Goal: Task Accomplishment & Management: Use online tool/utility

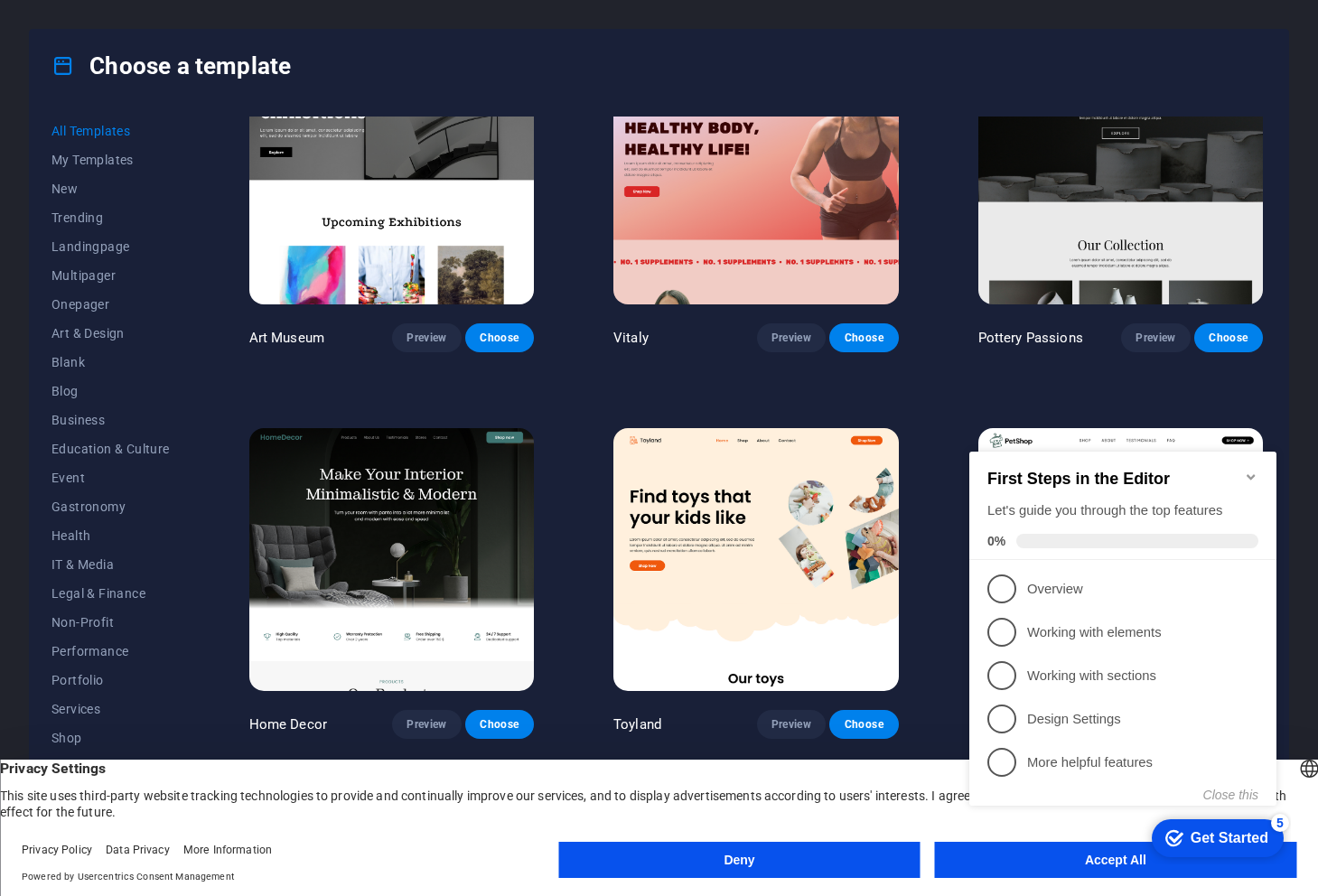
scroll to position [271, 0]
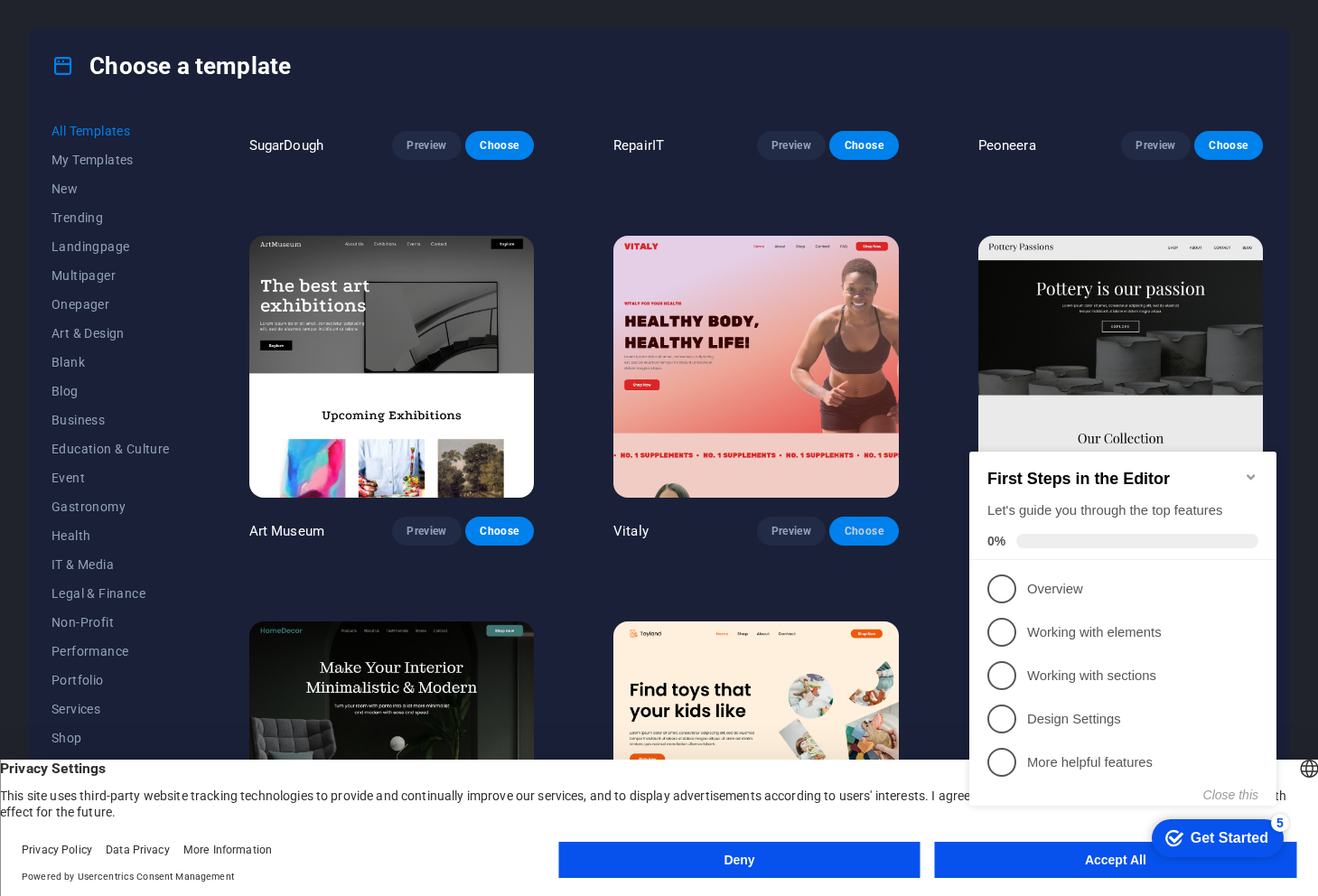
click at [851, 528] on span "Choose" at bounding box center [864, 531] width 40 height 15
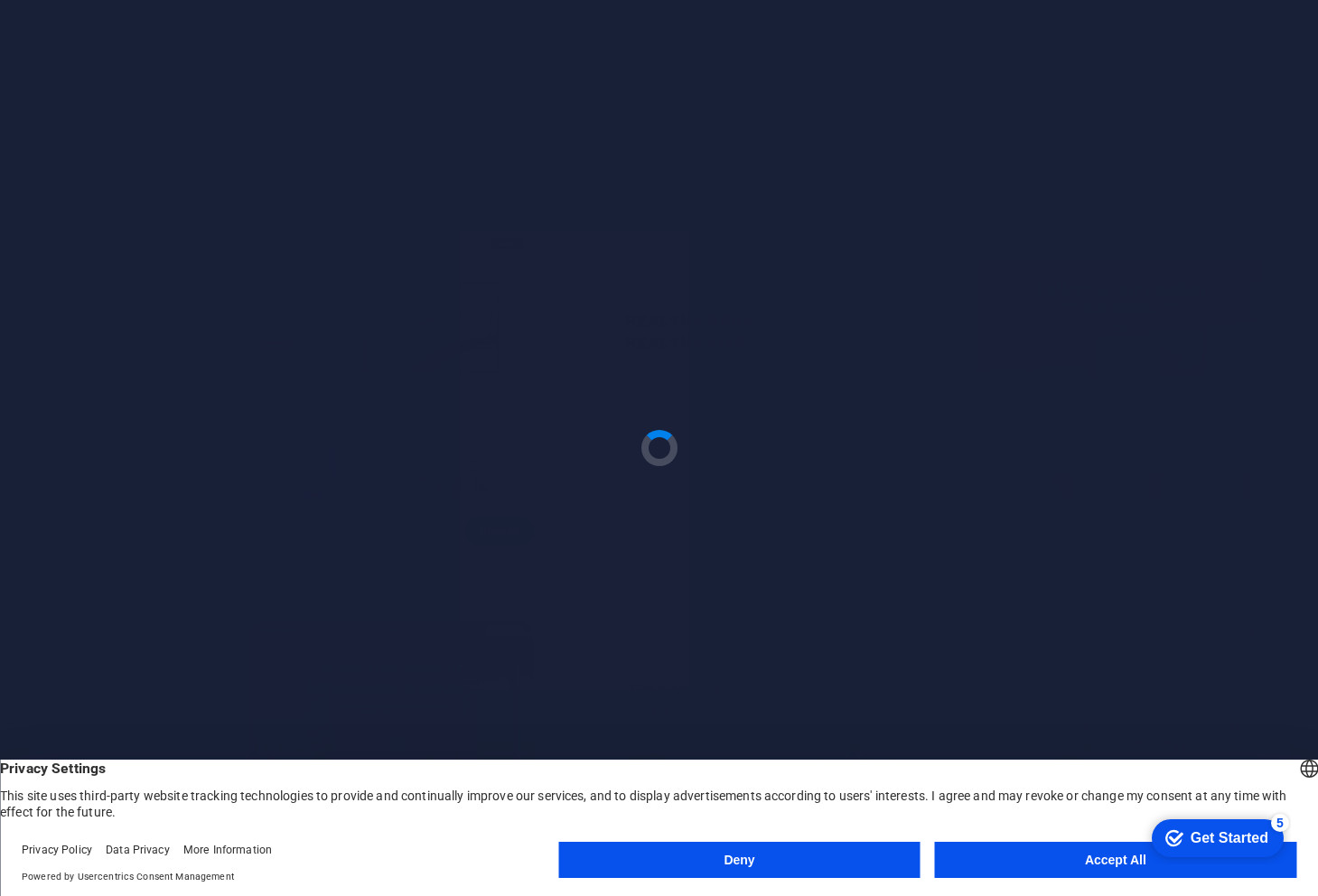
click at [1104, 860] on button "Accept All" at bounding box center [1116, 860] width 361 height 36
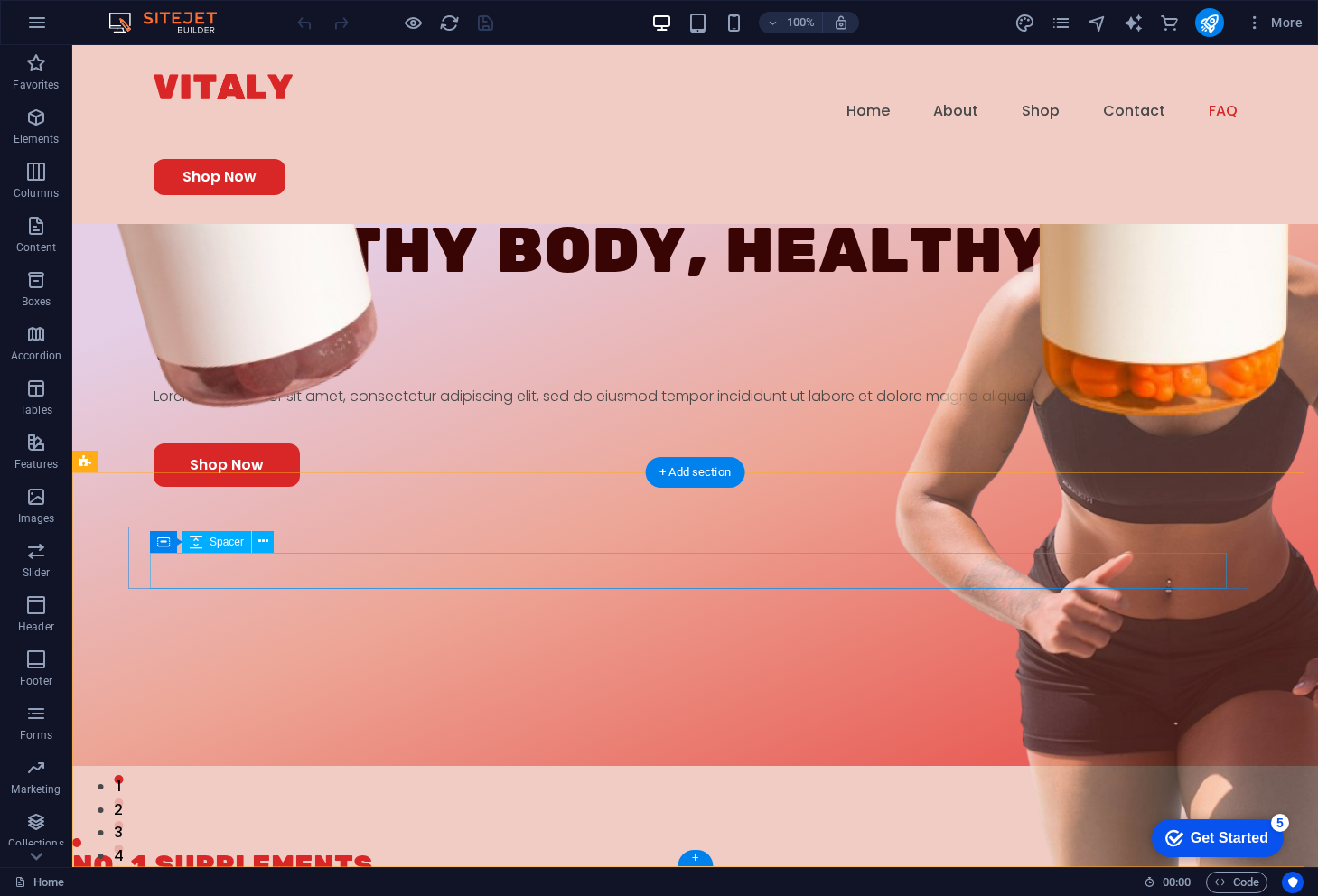
scroll to position [5739, 0]
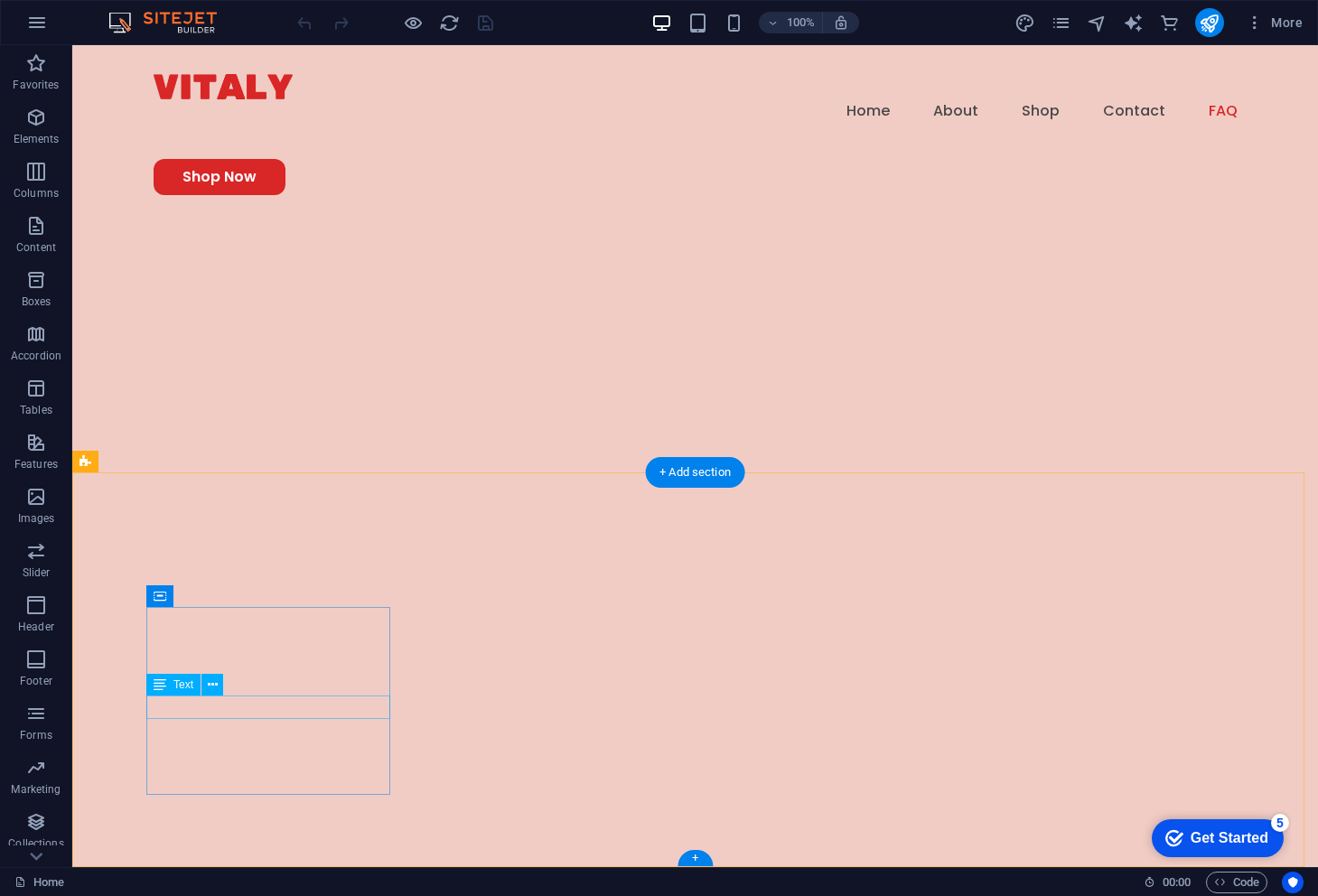
click at [258, 708] on div "Drag here to replace the existing content. Press “Ctrl” if you want to create a…" at bounding box center [695, 456] width 1246 height 822
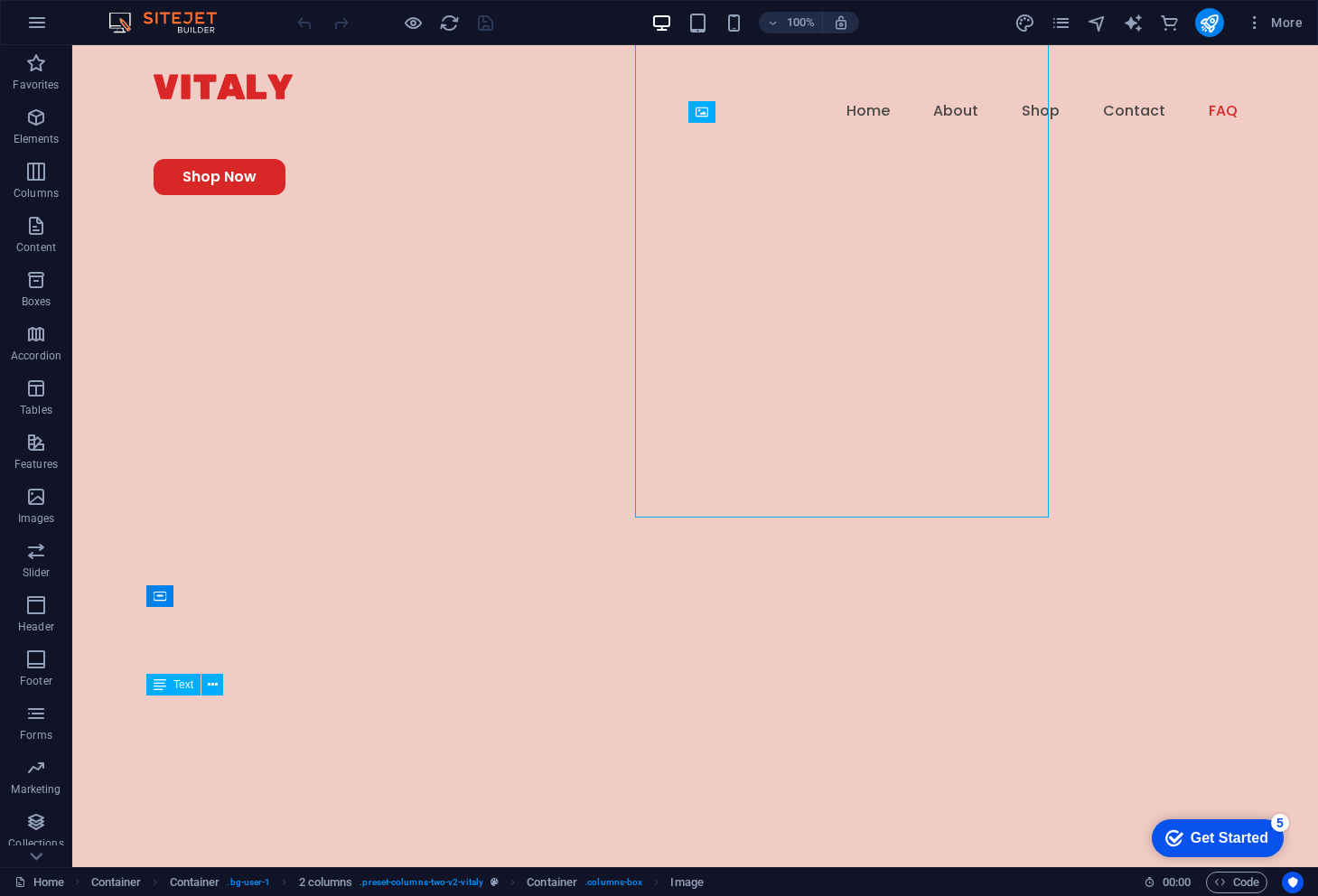
click at [1240, 843] on div "Get Started" at bounding box center [1229, 839] width 78 height 16
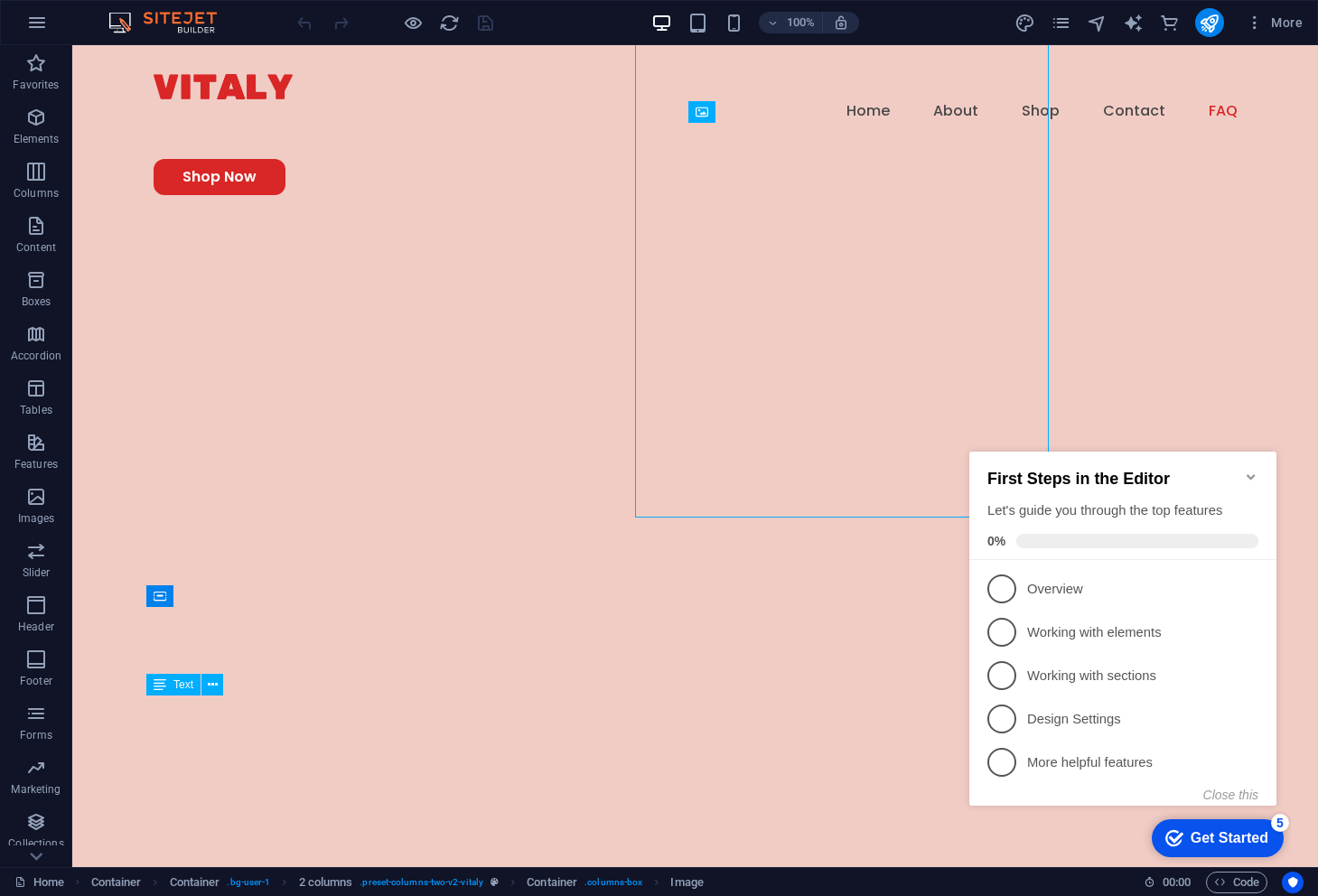
click at [1240, 843] on div "Get Started" at bounding box center [1229, 839] width 78 height 16
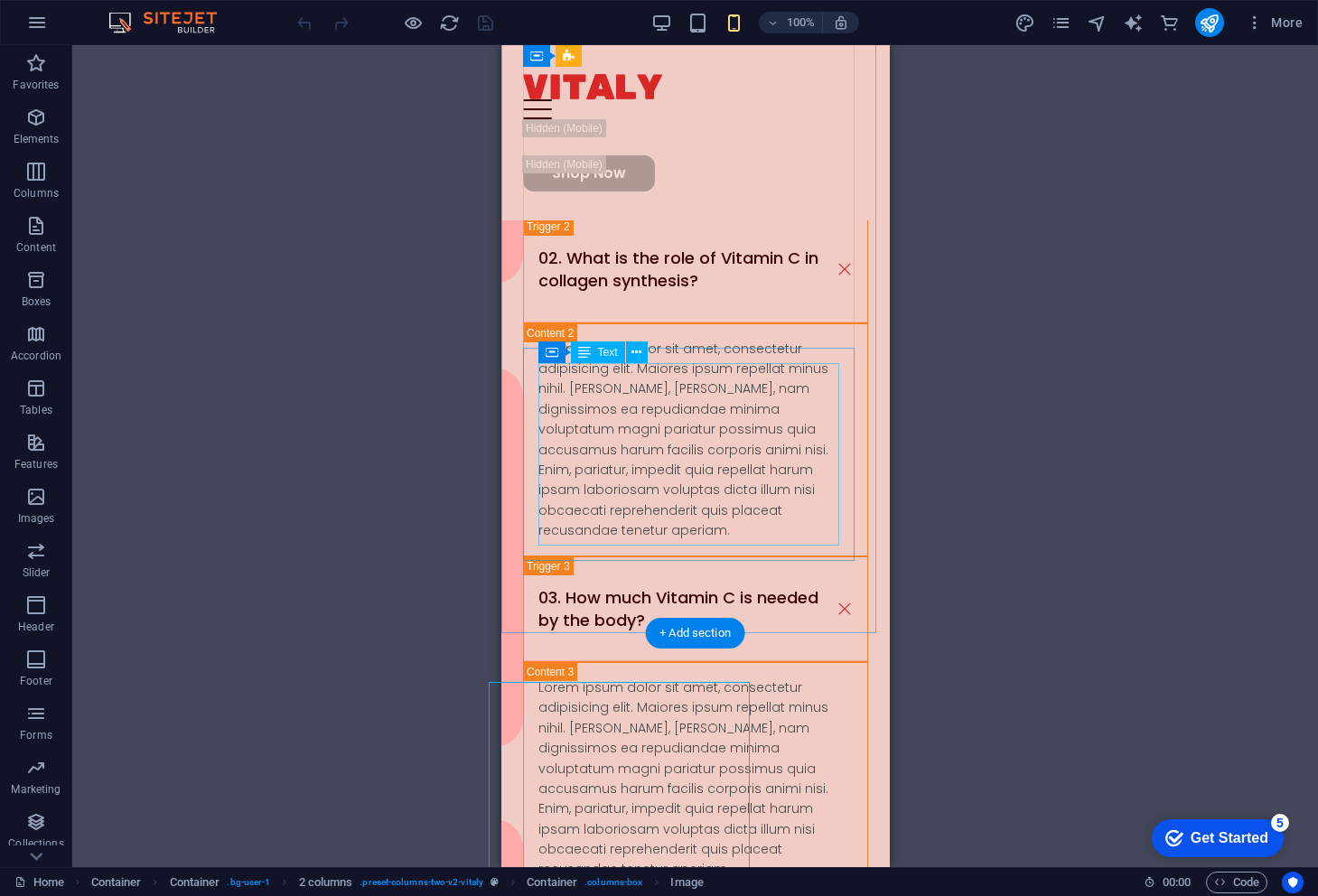
scroll to position [5818, 0]
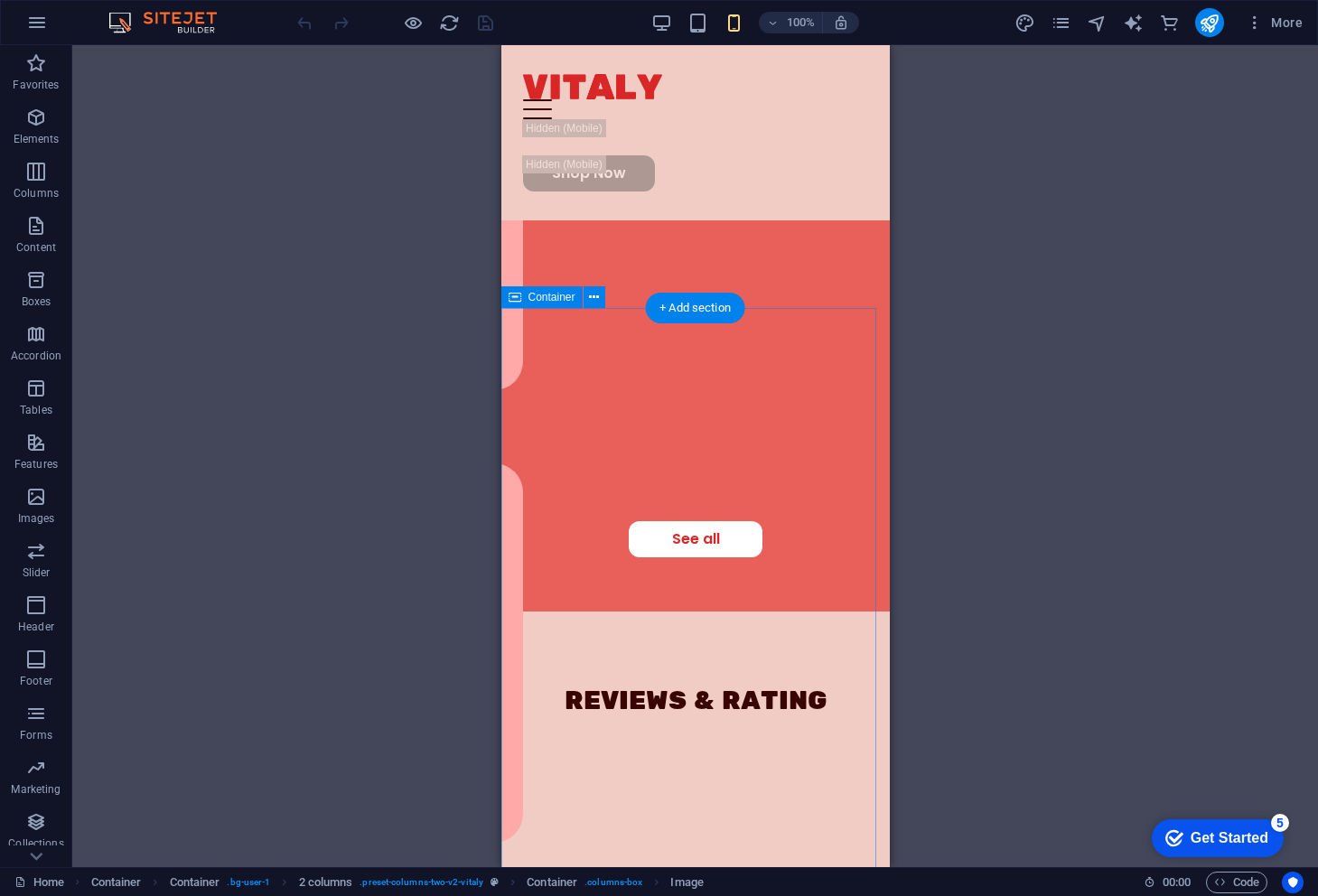
scroll to position [3017, 0]
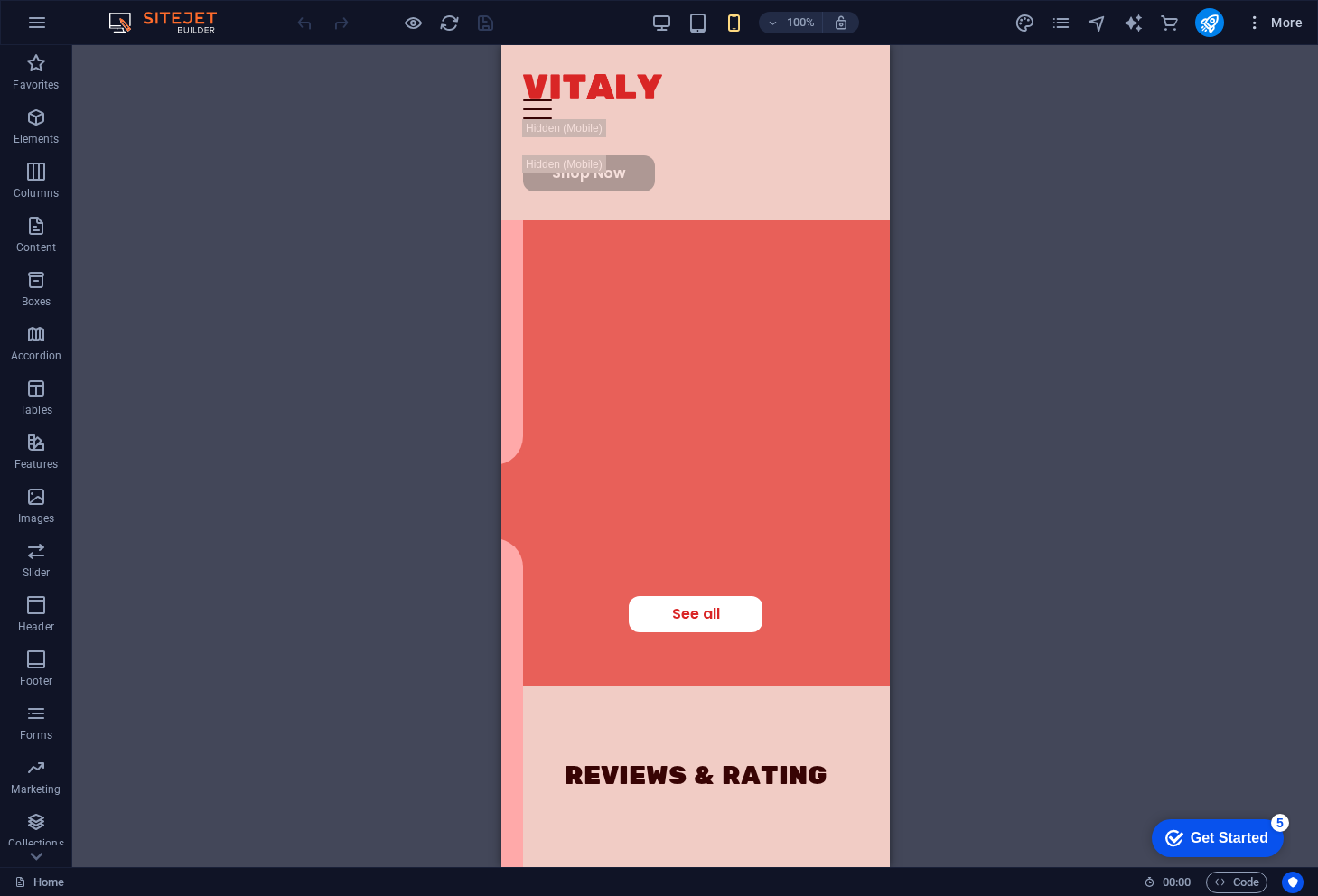
click at [1266, 21] on span "More" at bounding box center [1274, 23] width 57 height 18
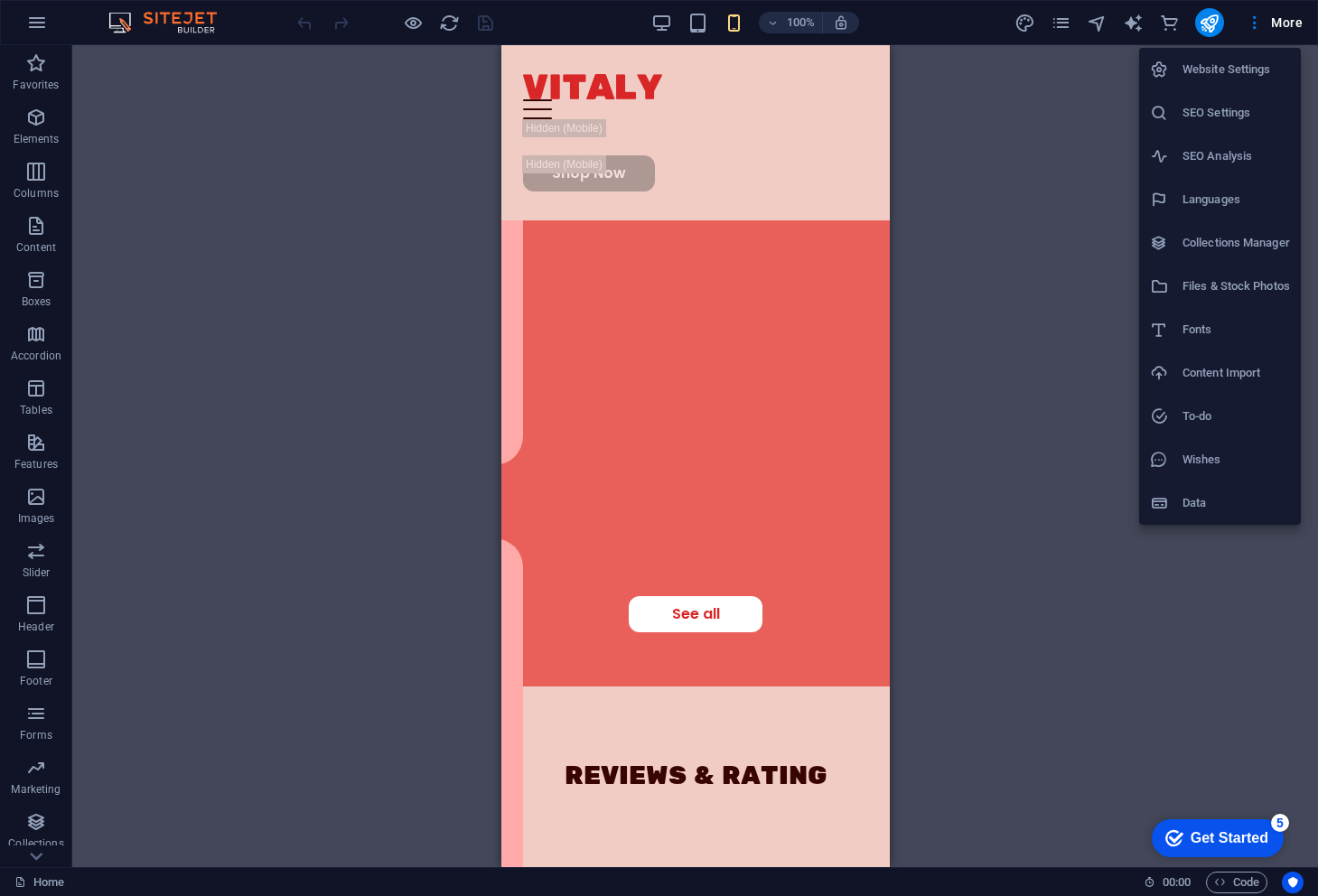
click at [1211, 414] on h6 "To-do" at bounding box center [1237, 417] width 108 height 22
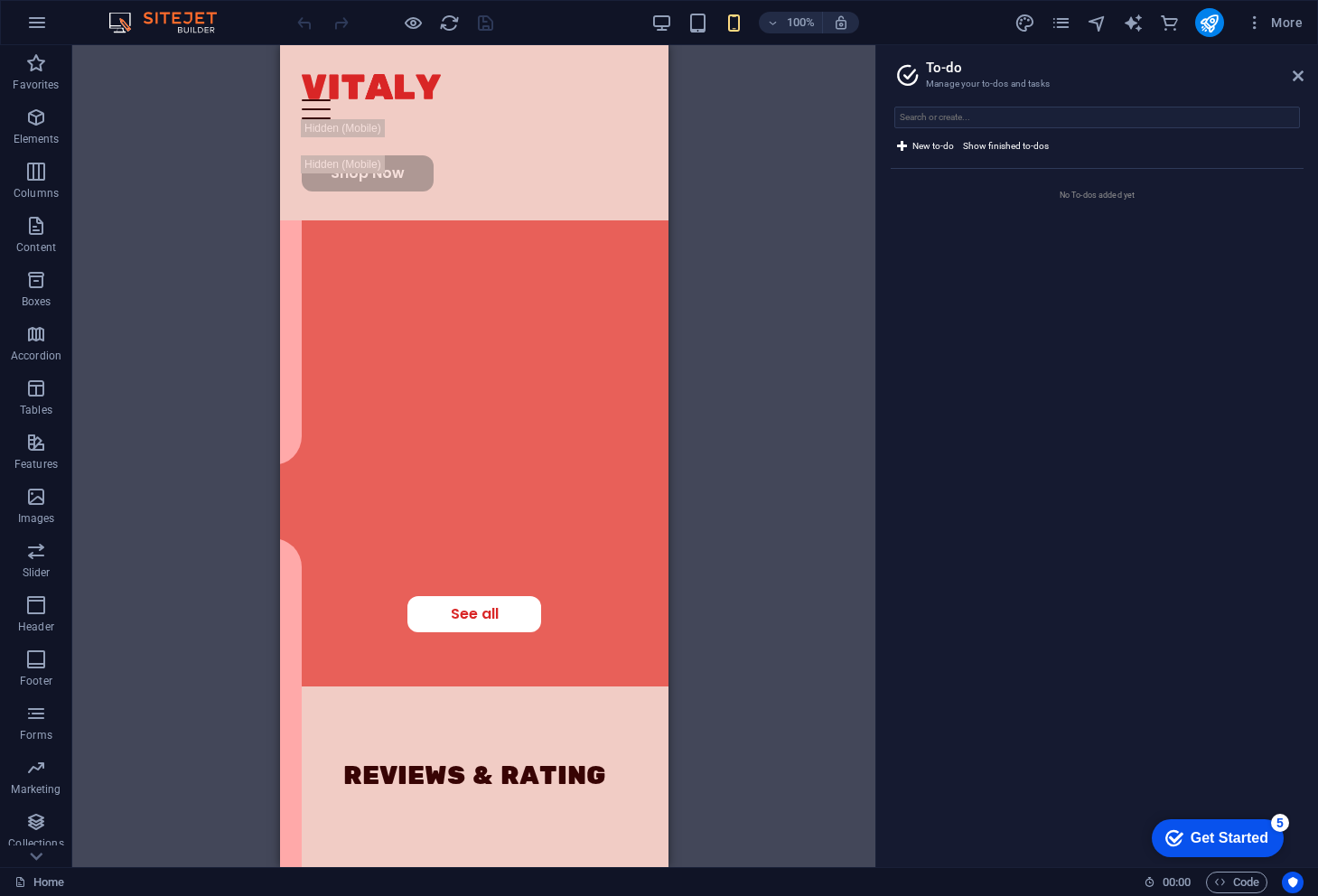
click at [1196, 839] on div "Get Started" at bounding box center [1229, 839] width 78 height 16
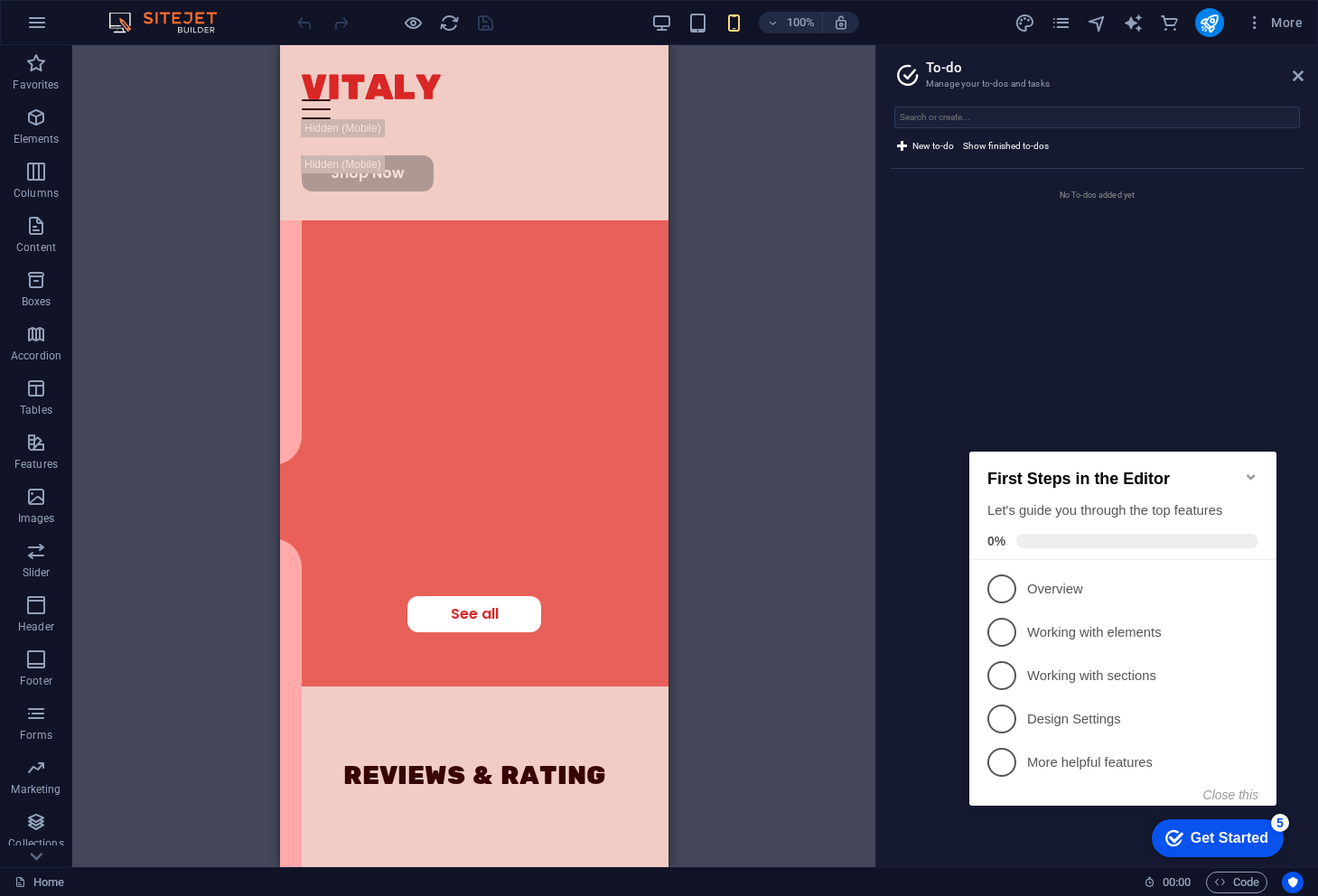
click at [1196, 839] on div "Get Started" at bounding box center [1229, 839] width 78 height 16
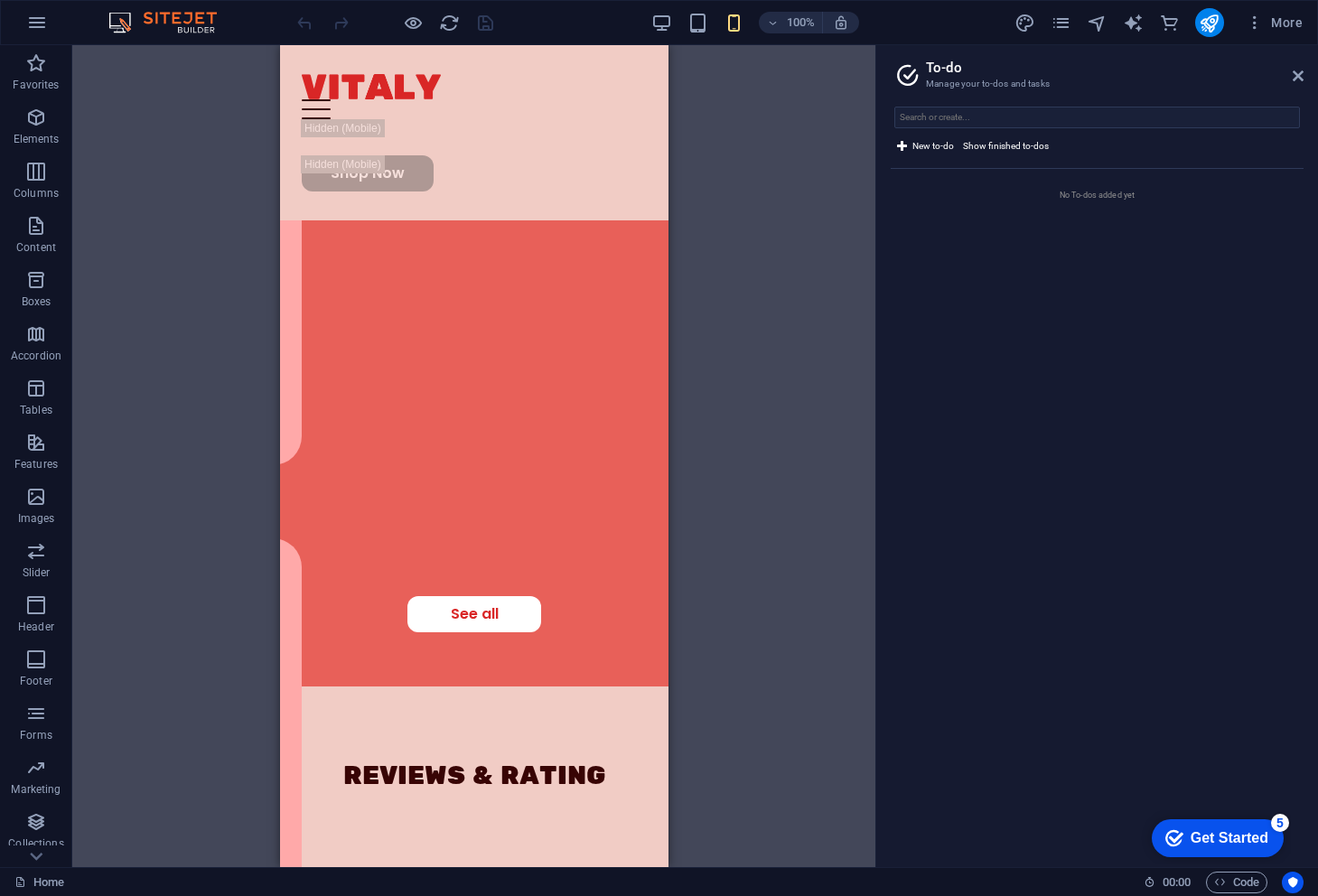
click at [1269, 847] on div "Get Started" at bounding box center [1229, 839] width 78 height 16
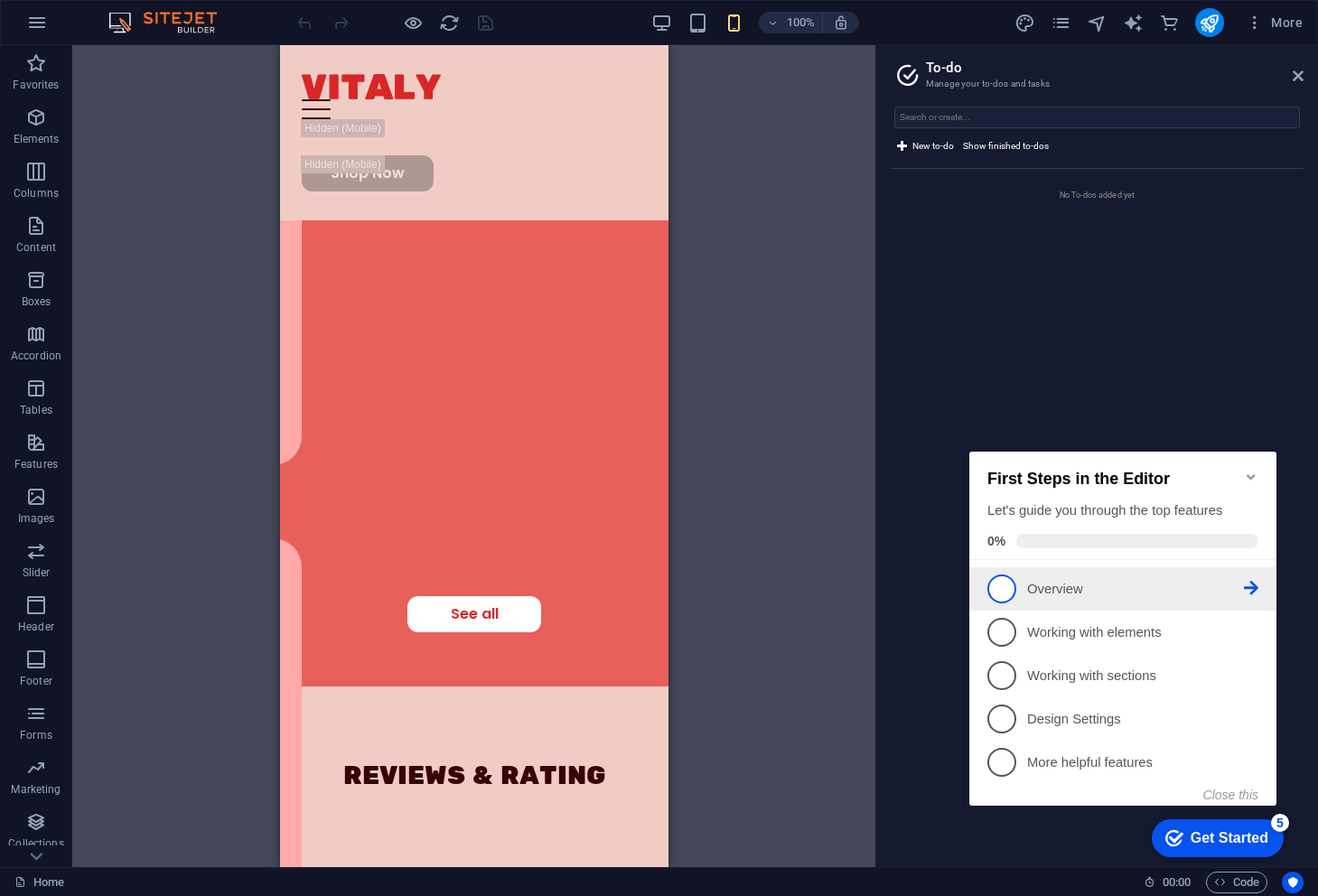
click at [1083, 592] on p "Overview - incomplete" at bounding box center [1136, 589] width 217 height 19
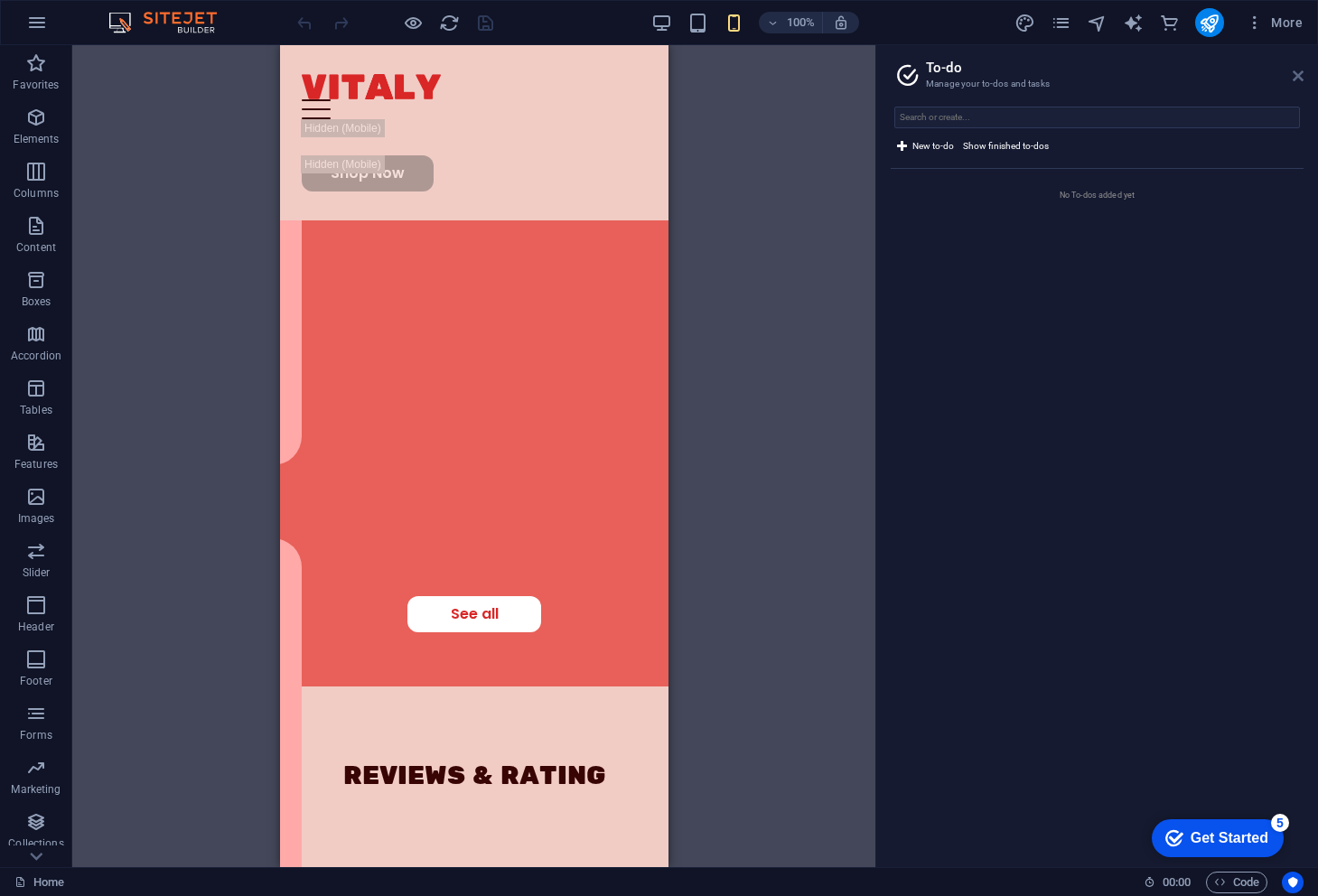
click at [1295, 78] on icon at bounding box center [1299, 76] width 11 height 15
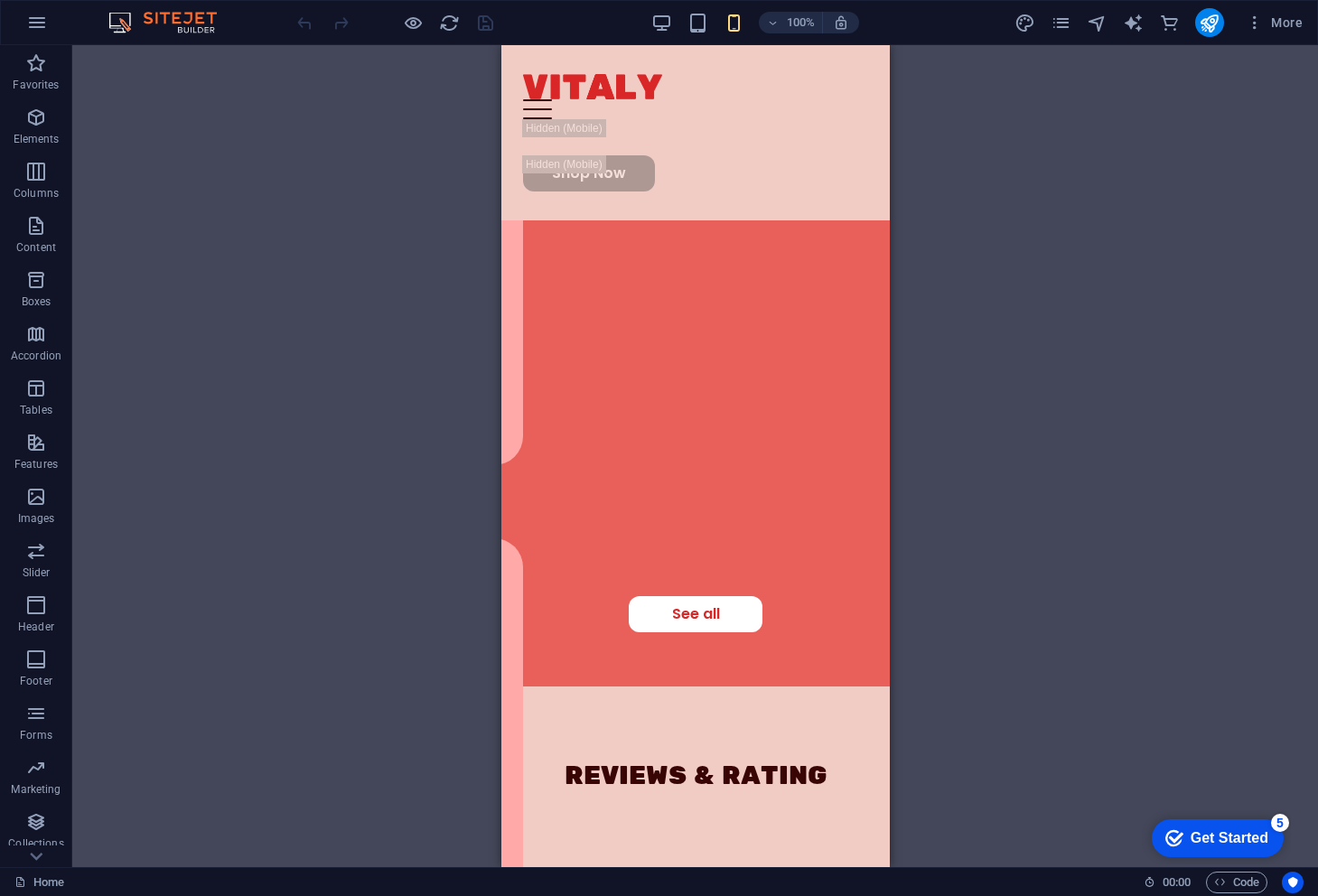
scroll to position [0, 0]
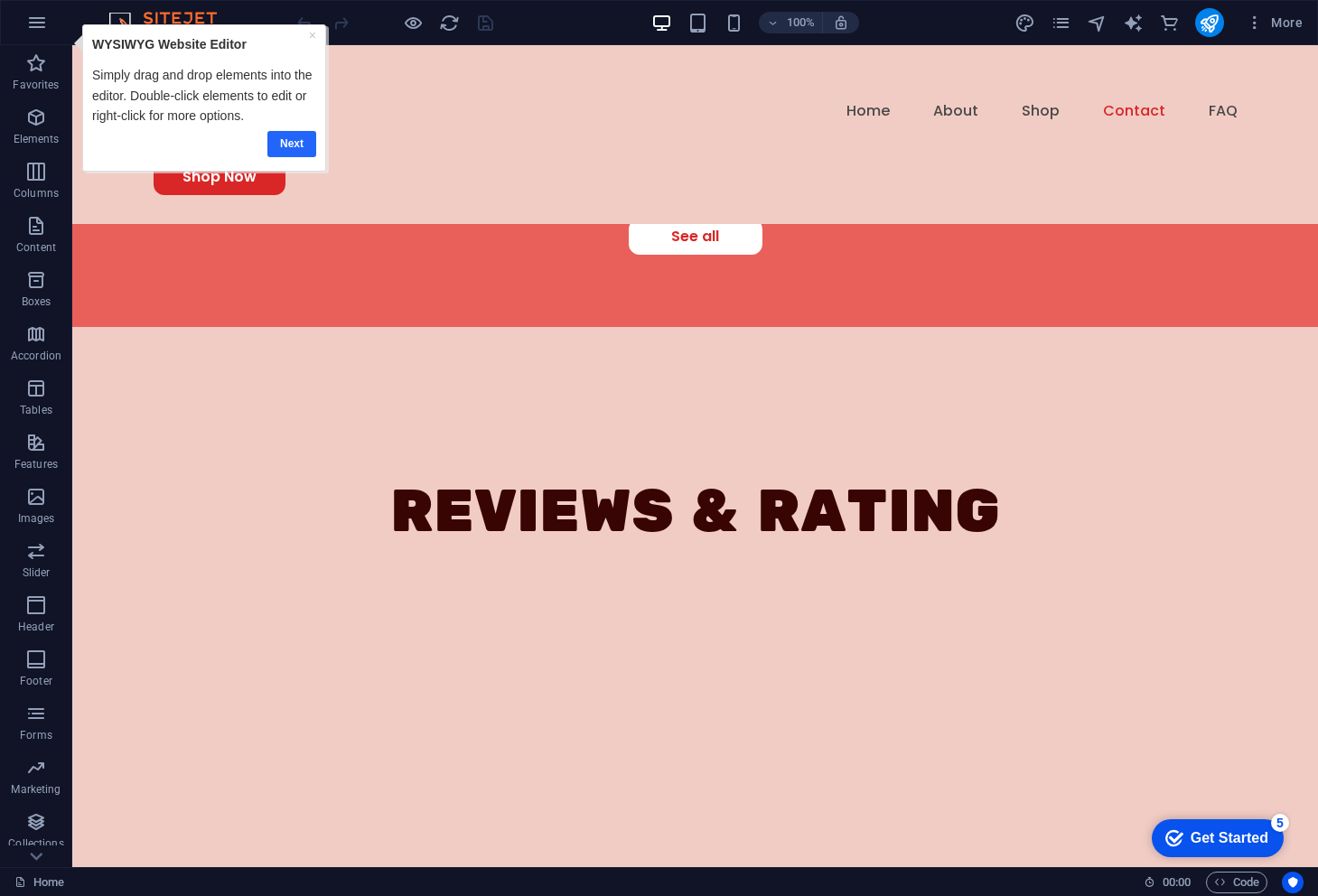
click at [288, 137] on link "Next" at bounding box center [290, 144] width 48 height 26
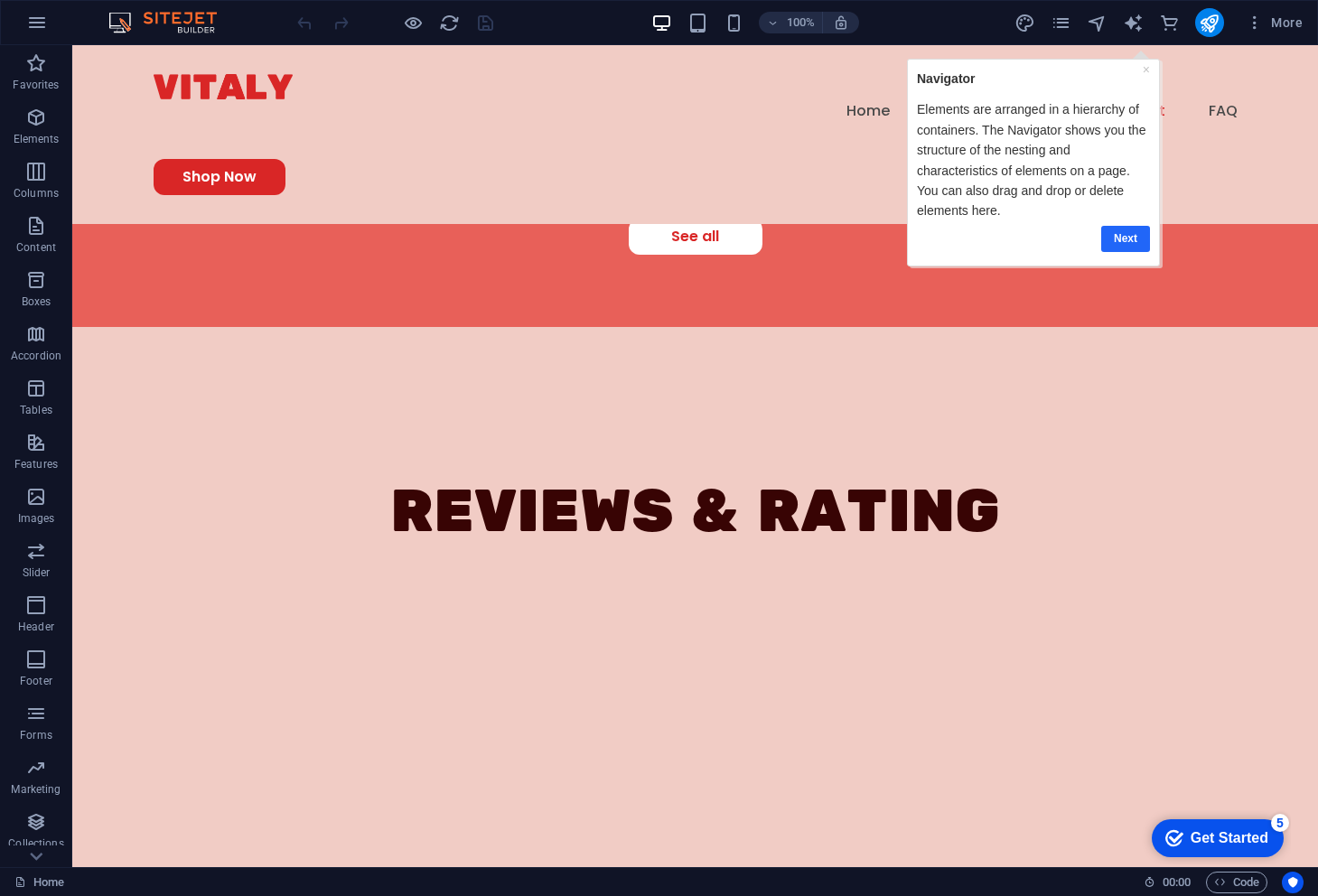
click at [1114, 240] on link "Next" at bounding box center [1124, 238] width 48 height 26
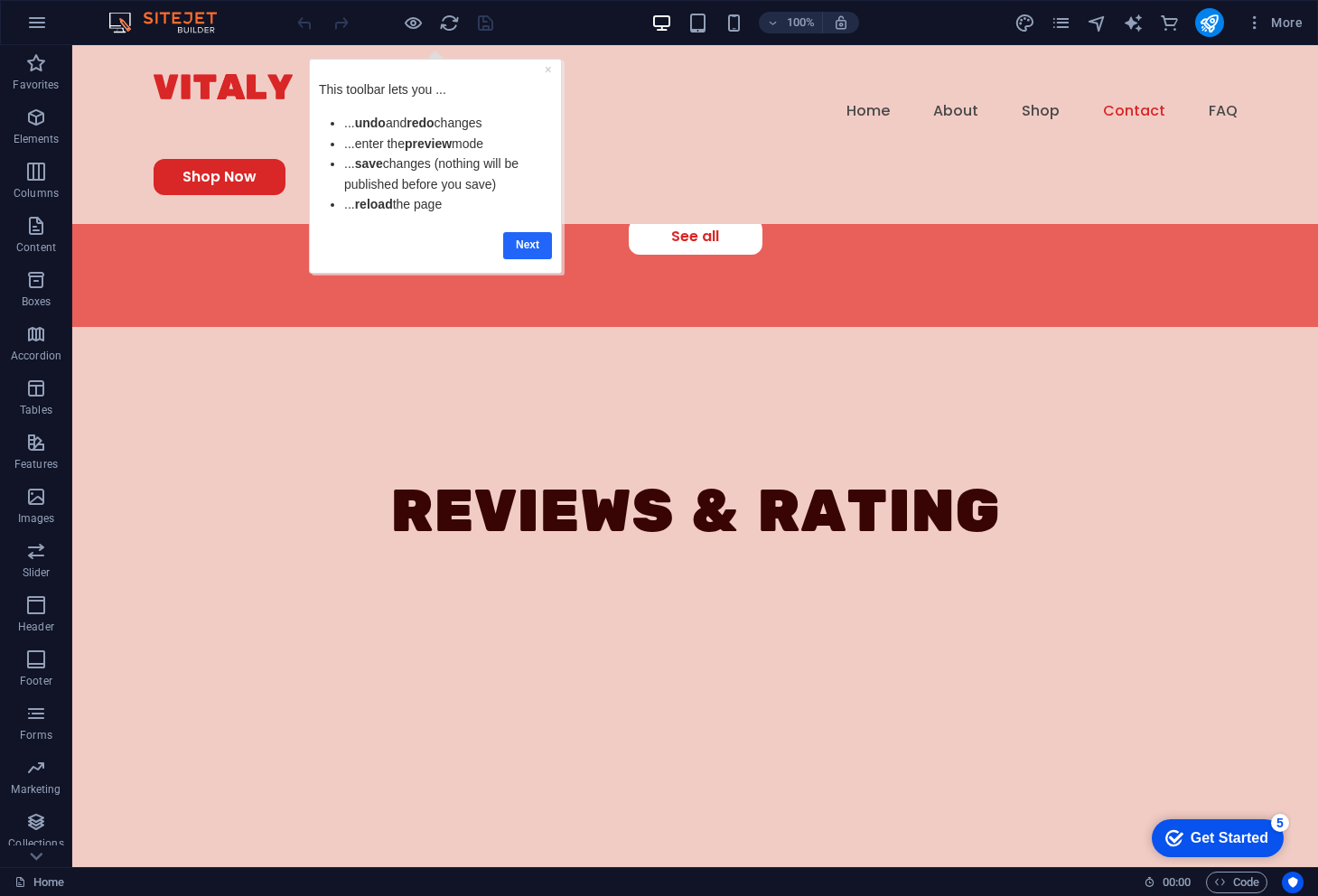
click at [523, 243] on link "Next" at bounding box center [527, 245] width 48 height 26
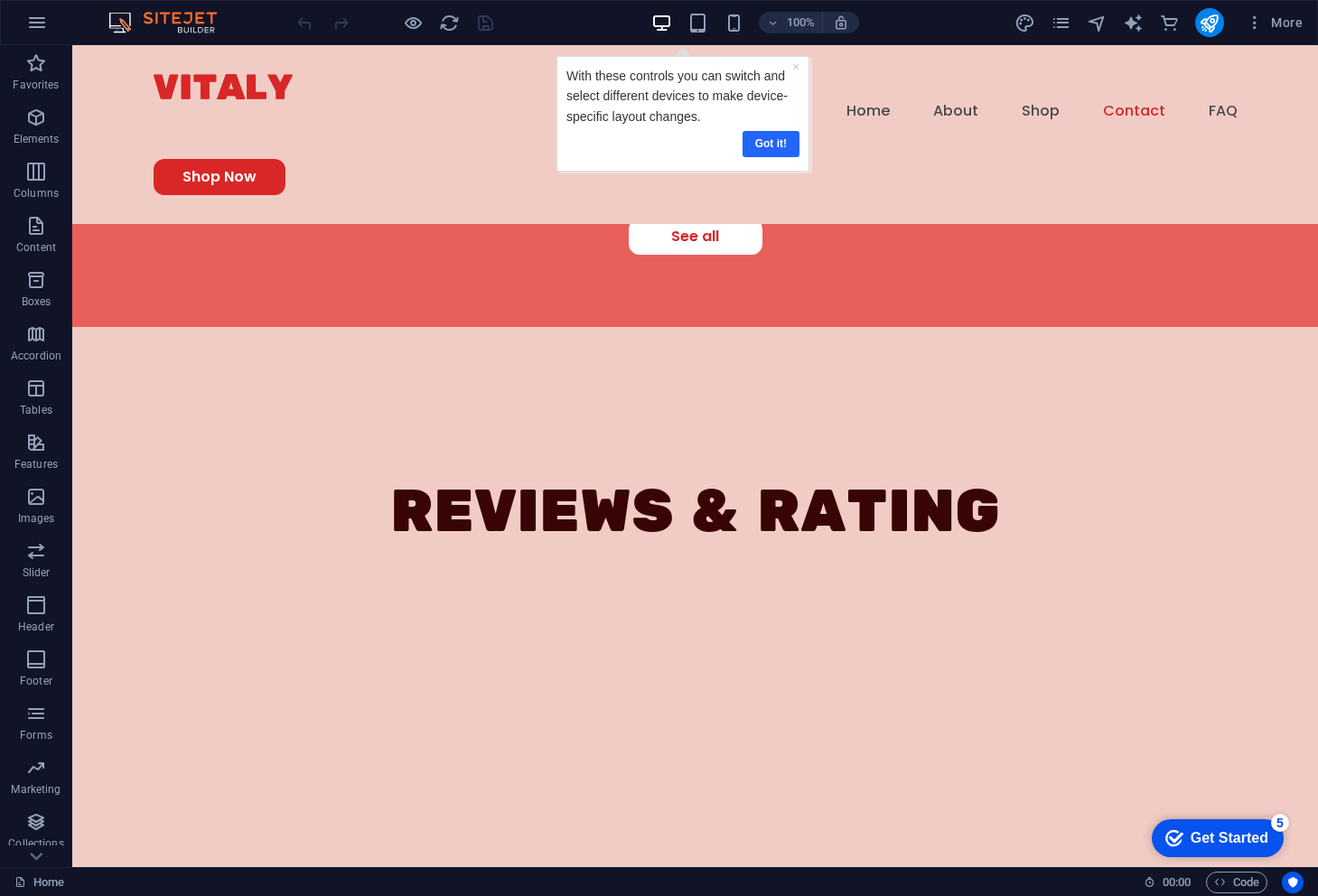
click at [753, 139] on link "Got it!" at bounding box center [771, 144] width 57 height 26
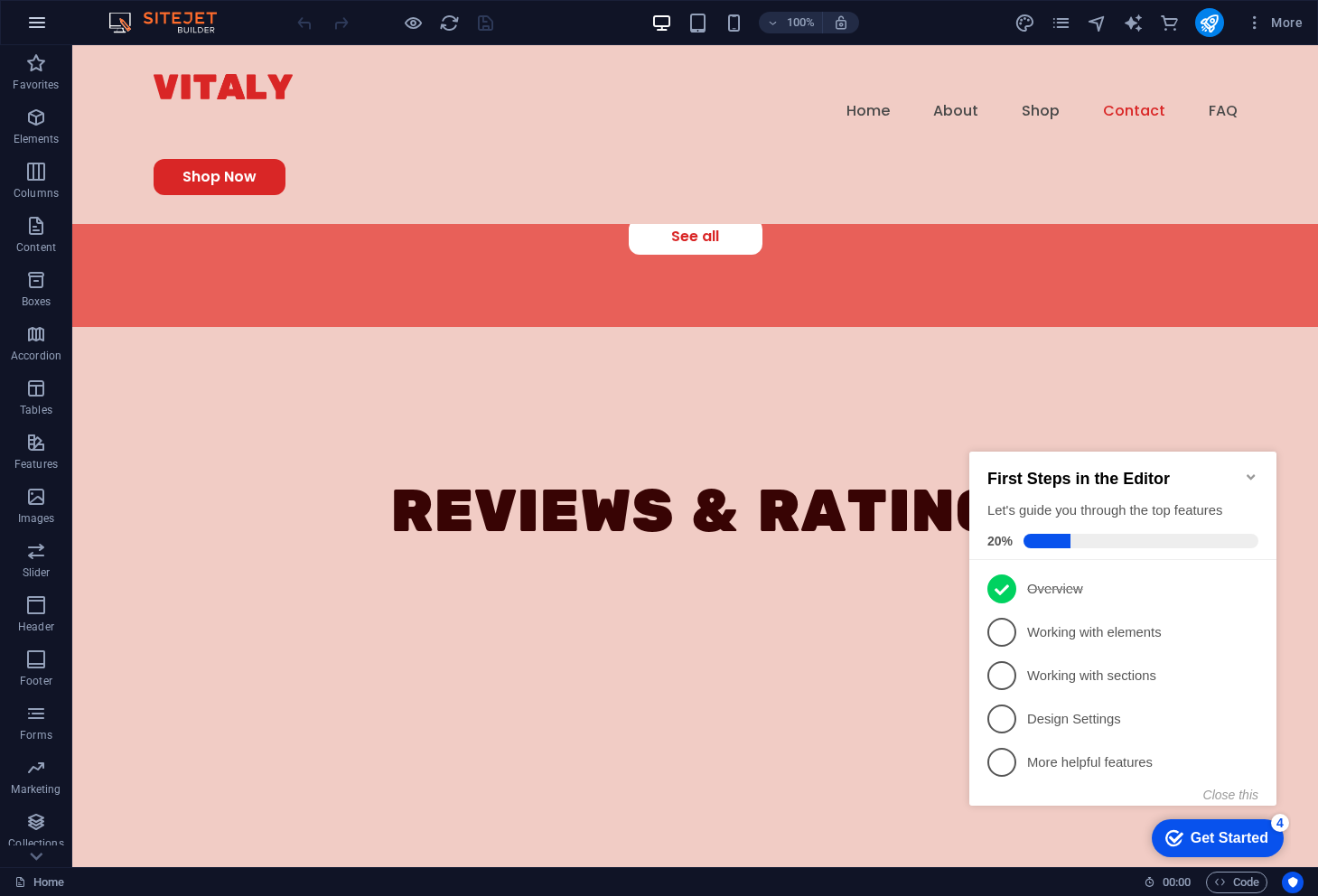
click at [37, 24] on icon "button" at bounding box center [37, 23] width 22 height 22
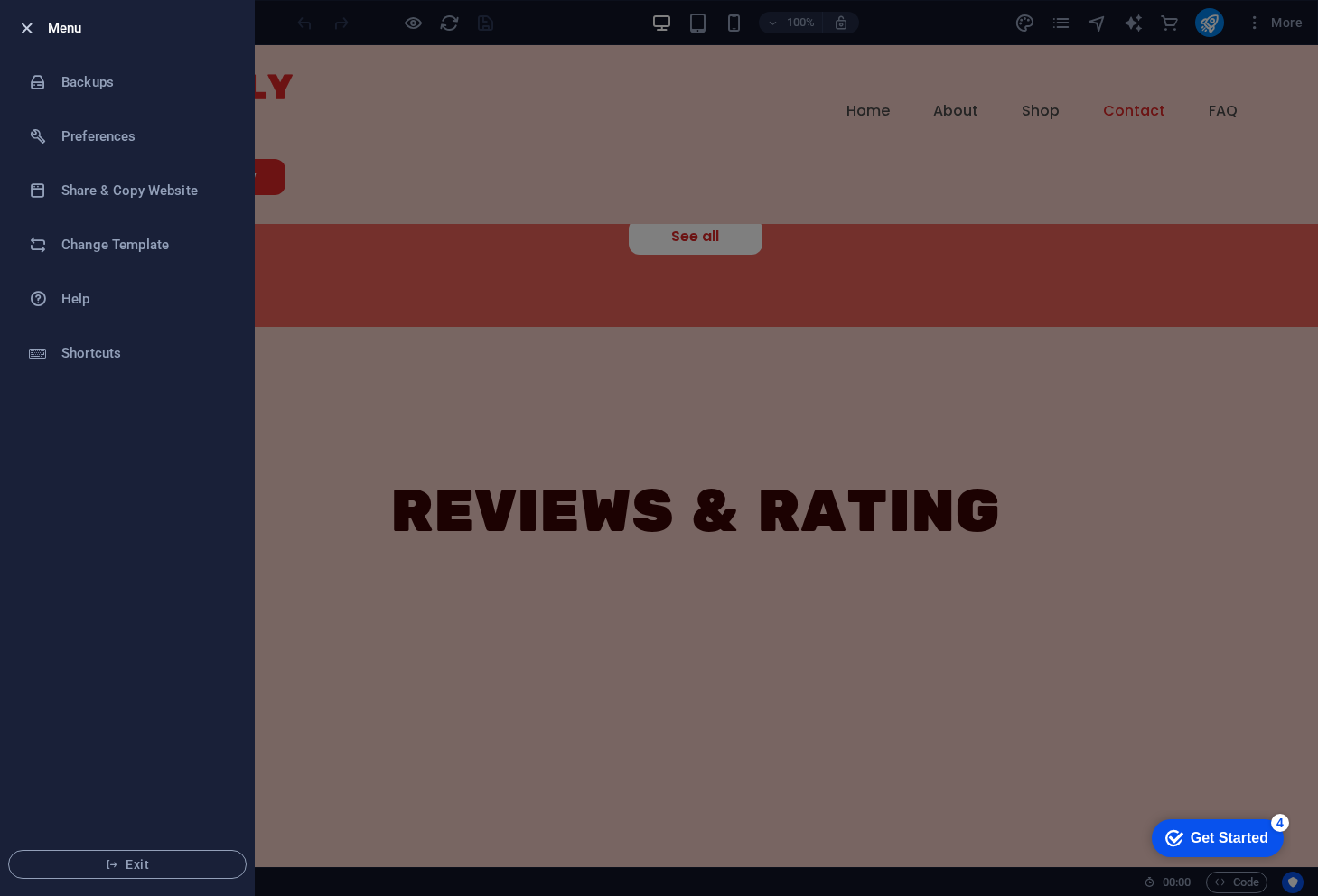
click at [27, 22] on icon "button" at bounding box center [26, 28] width 21 height 21
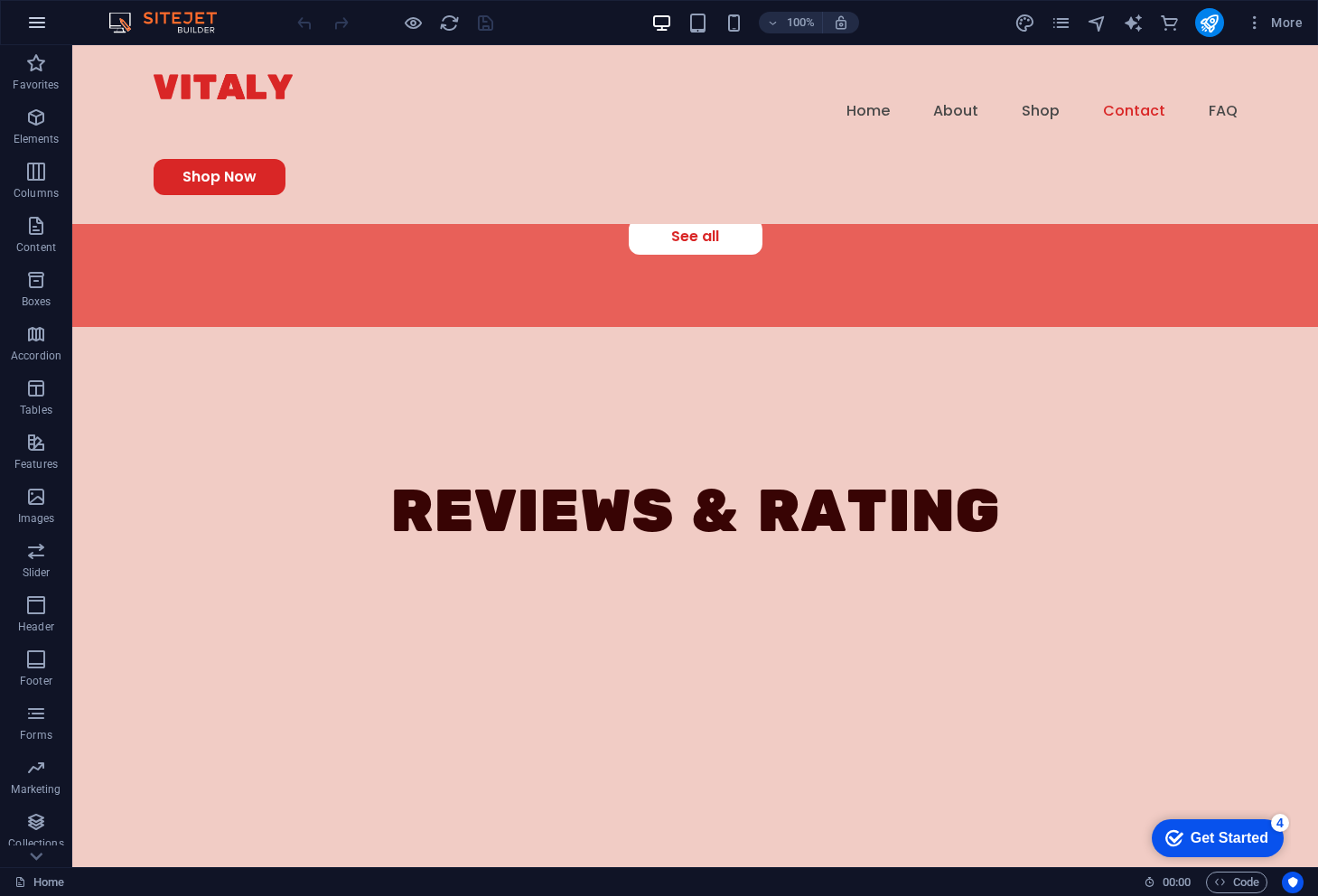
click at [38, 24] on icon "button" at bounding box center [37, 23] width 22 height 22
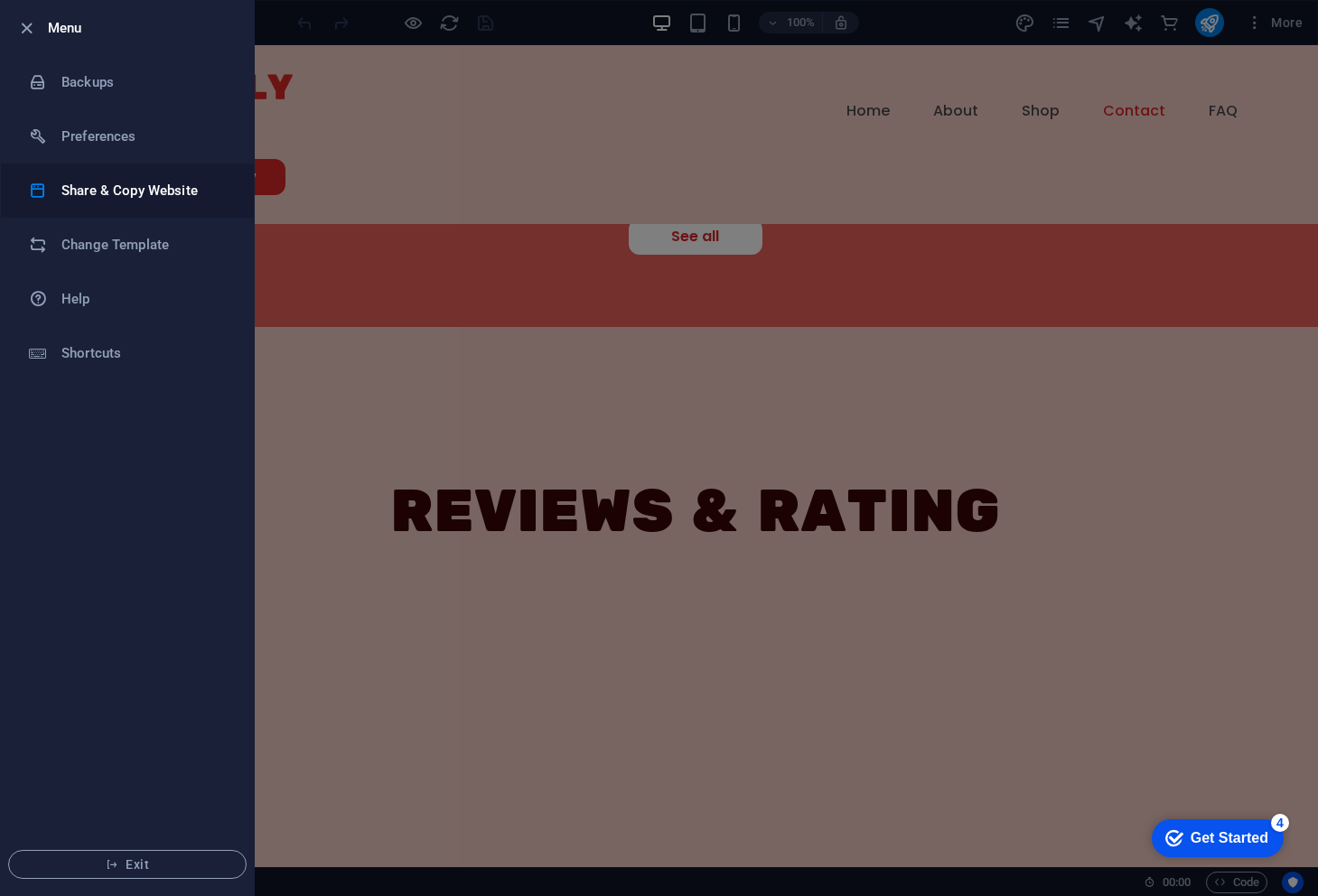
click at [192, 199] on h6 "Share & Copy Website" at bounding box center [144, 191] width 167 height 22
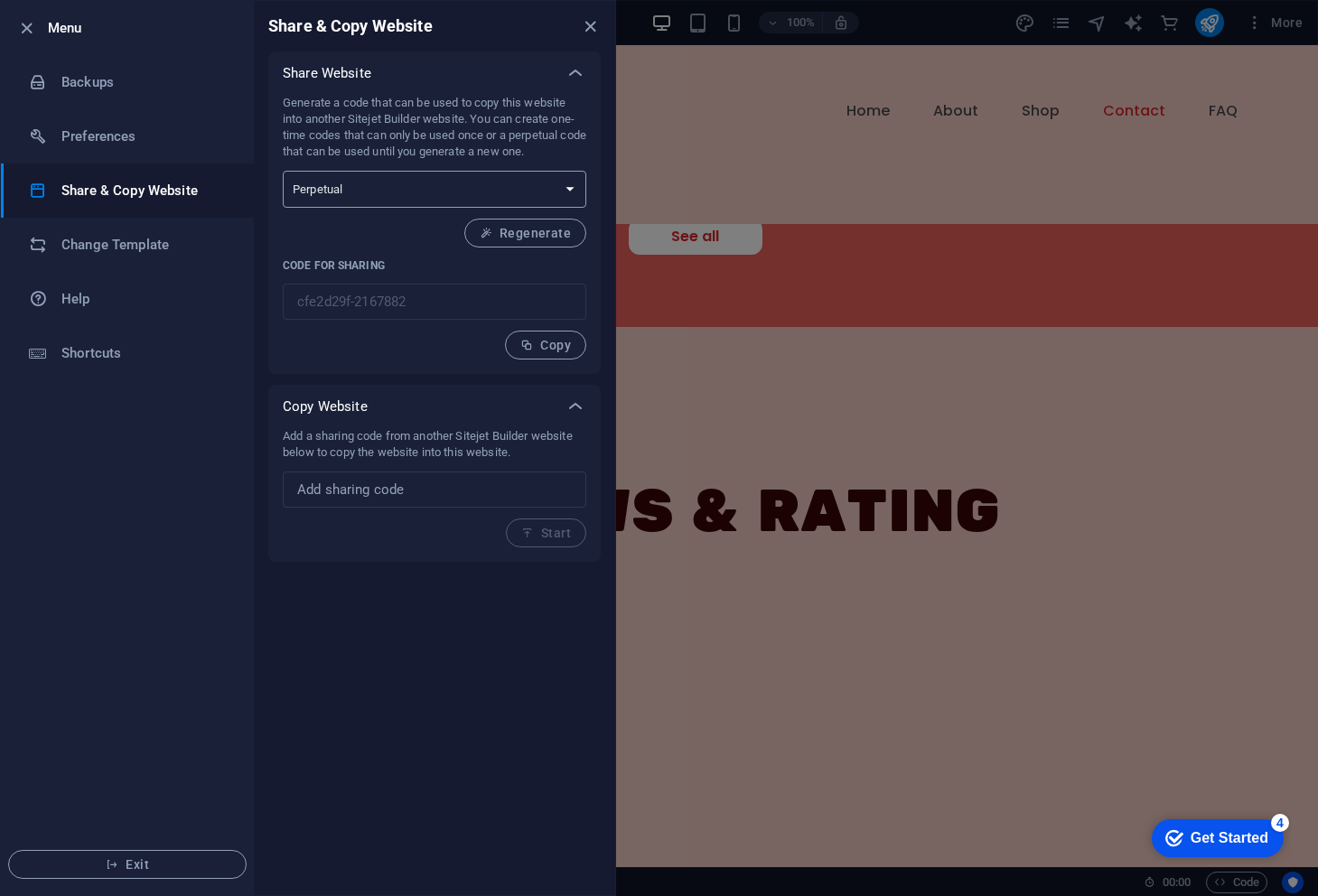
click at [372, 194] on select "One-time Perpetual" at bounding box center [434, 189] width 304 height 37
select select "onetime"
click at [283, 171] on select "One-time Perpetual" at bounding box center [434, 189] width 304 height 37
click at [376, 185] on select "One-time Perpetual" at bounding box center [434, 189] width 304 height 37
select select "perpetual"
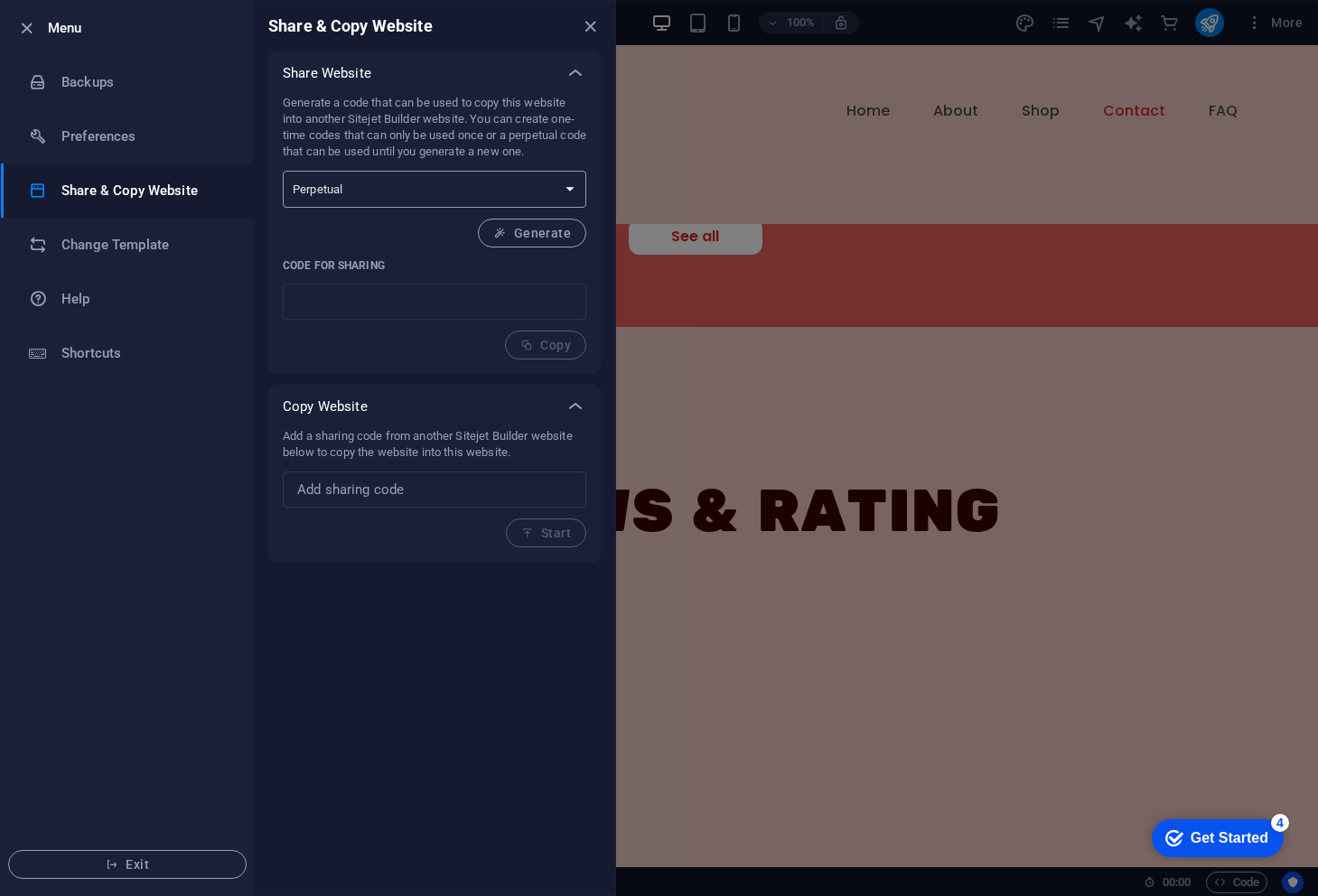
click at [283, 171] on select "One-time Perpetual" at bounding box center [434, 189] width 304 height 37
click at [519, 234] on span "Regenerate" at bounding box center [526, 234] width 91 height 15
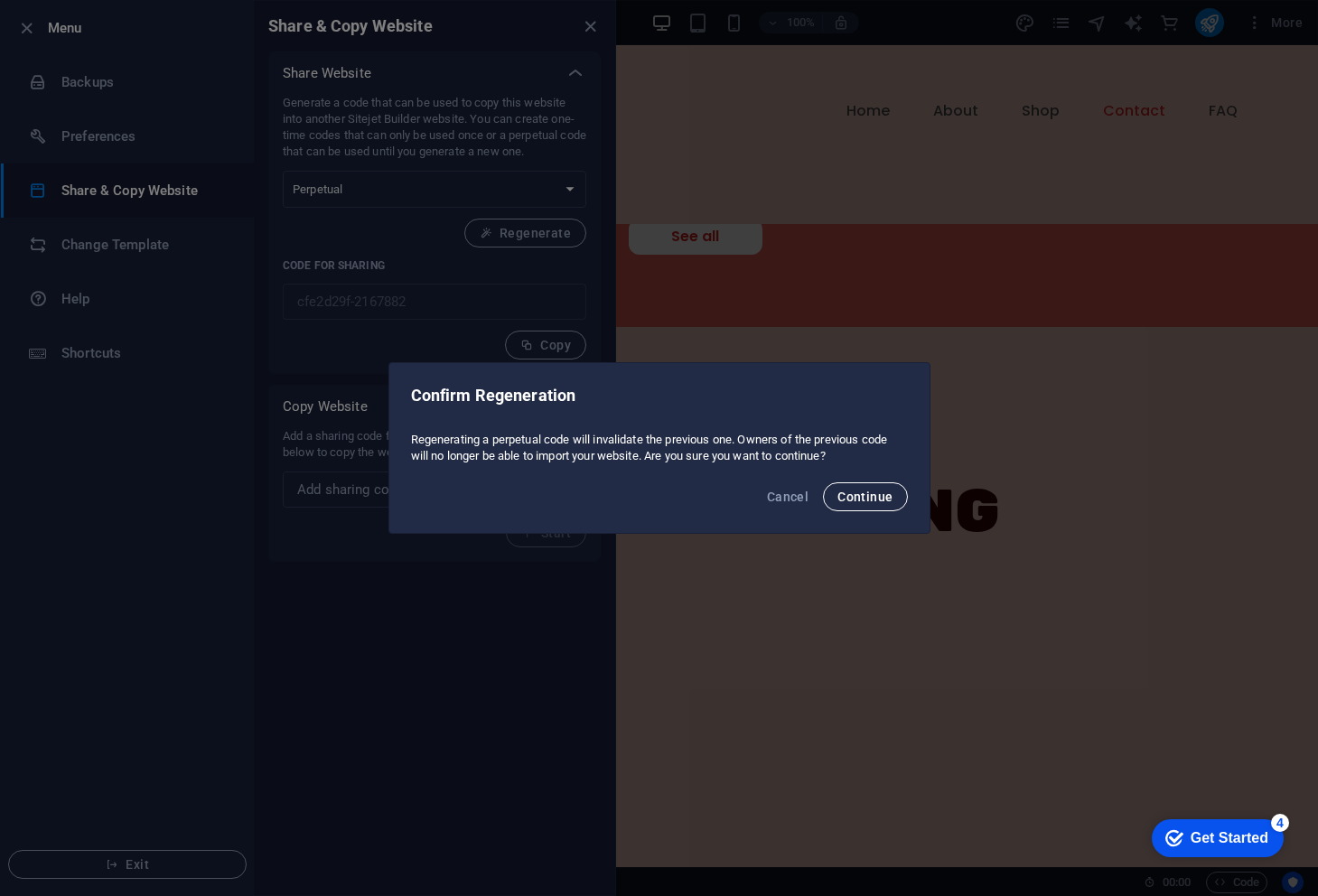
click at [875, 499] on span "Continue" at bounding box center [865, 497] width 55 height 15
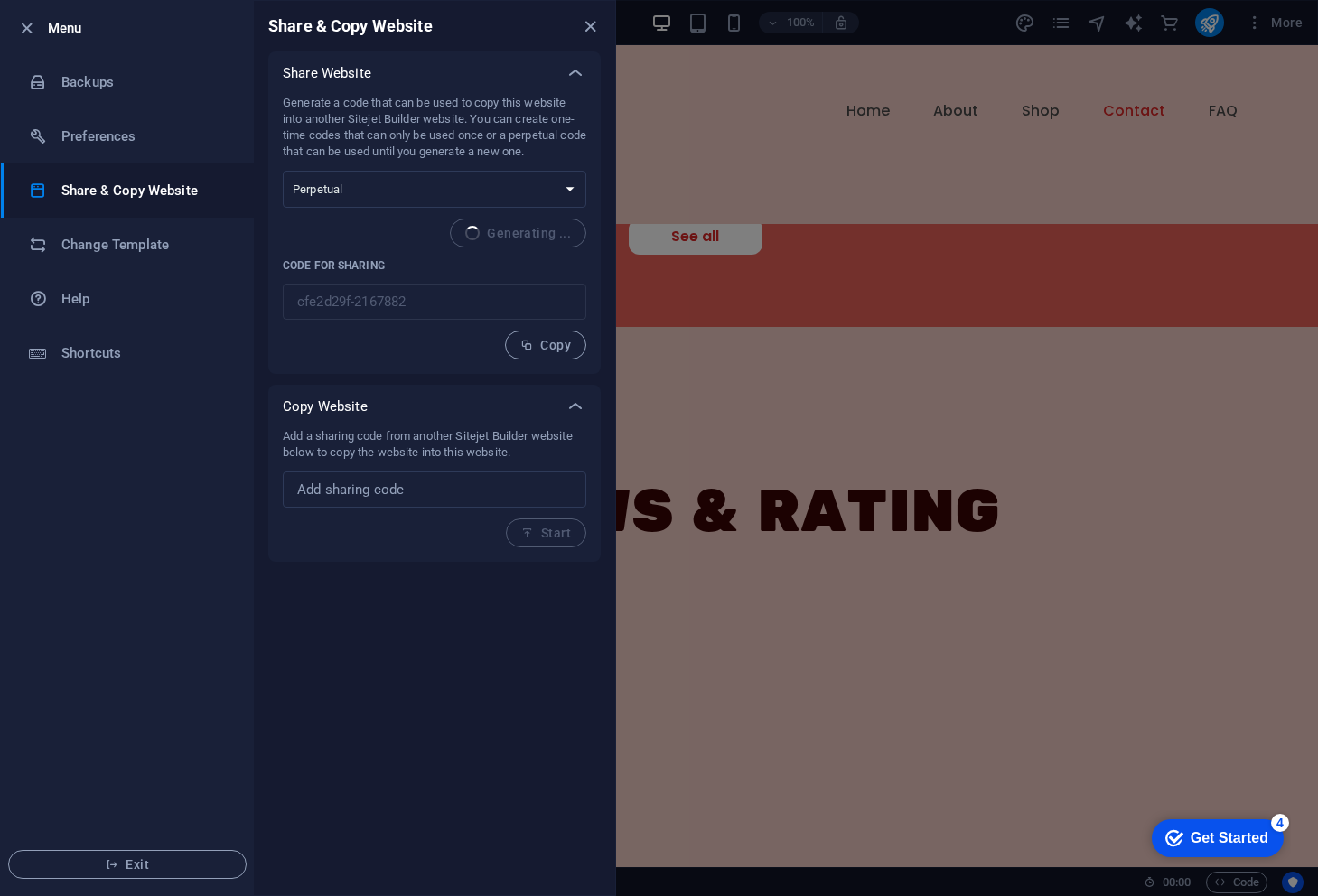
type input "44a60e7a-2167882"
click at [771, 569] on div at bounding box center [659, 448] width 1318 height 896
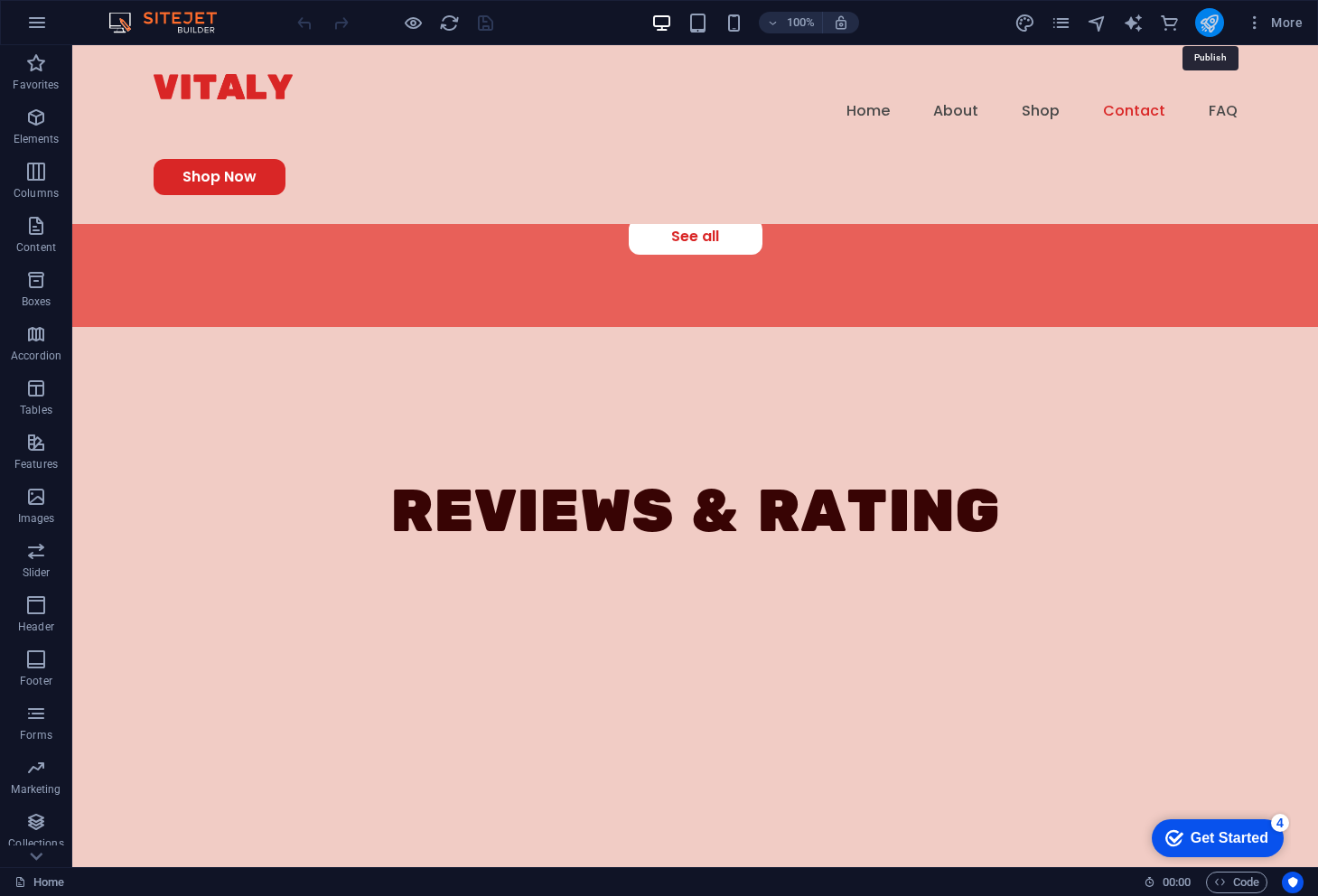
click at [1212, 26] on icon "publish" at bounding box center [1209, 23] width 21 height 21
